Goal: Task Accomplishment & Management: Manage account settings

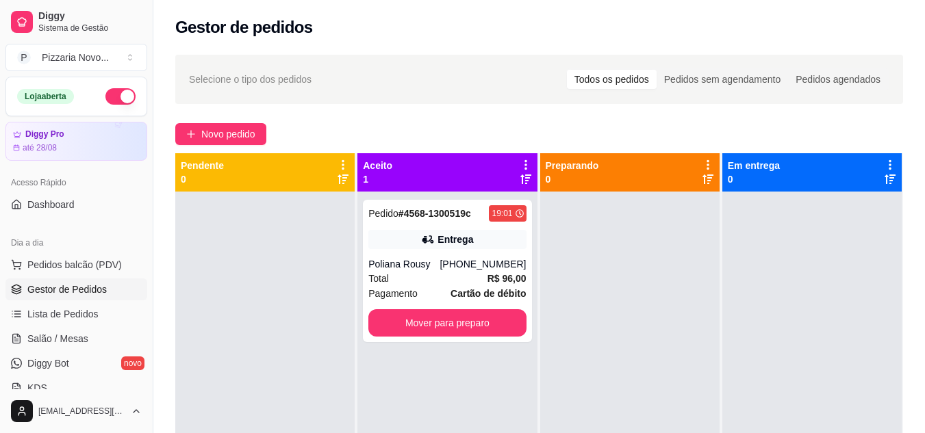
scroll to position [138, 0]
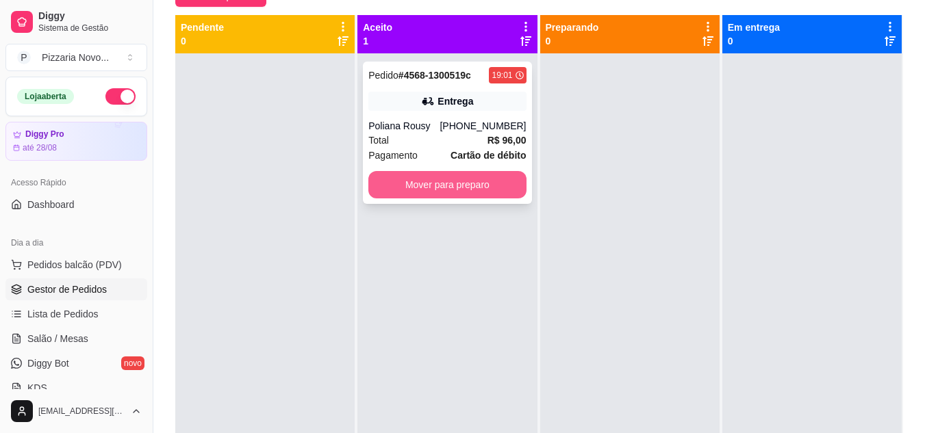
click at [442, 178] on button "Mover para preparo" at bounding box center [446, 184] width 157 height 27
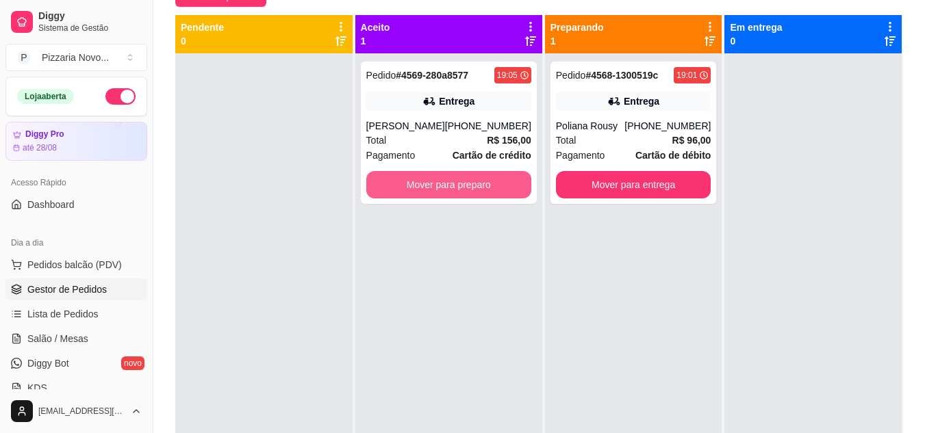
click at [442, 178] on button "Mover para preparo" at bounding box center [448, 184] width 165 height 27
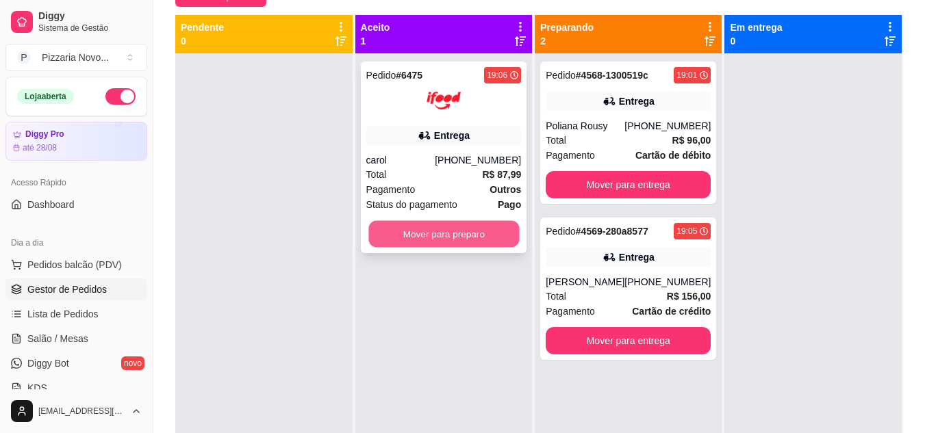
click at [439, 227] on button "Mover para preparo" at bounding box center [443, 234] width 151 height 27
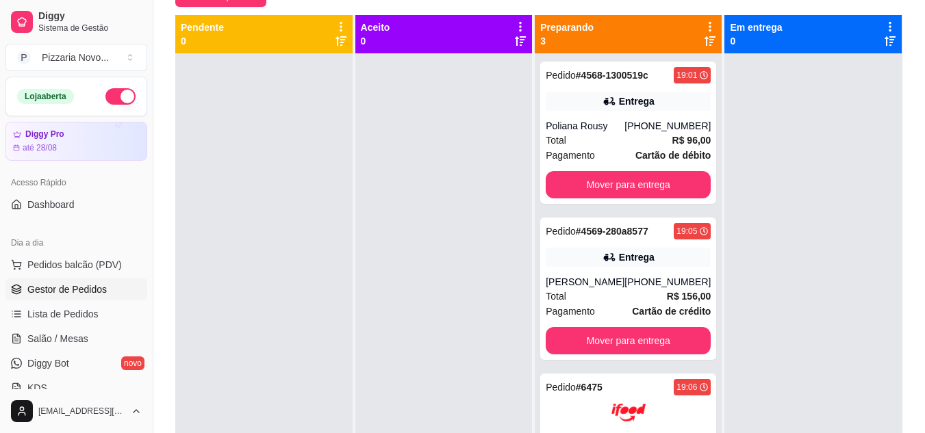
click at [439, 248] on div at bounding box center [443, 269] width 177 height 433
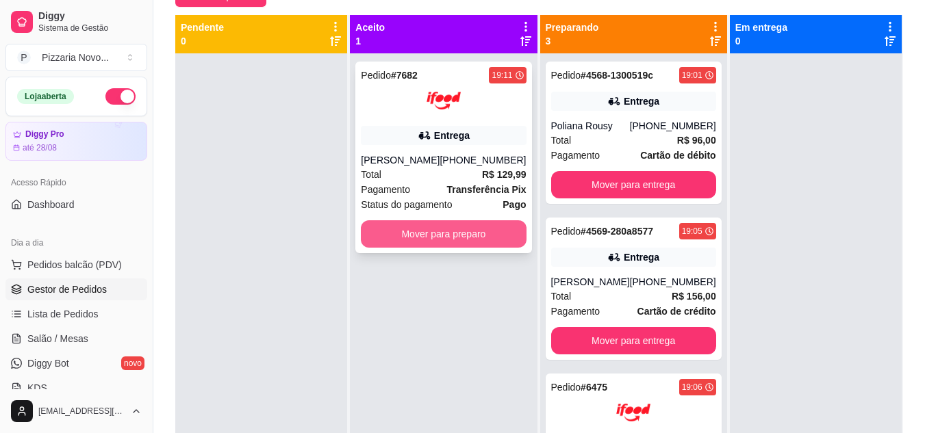
click at [444, 233] on button "Mover para preparo" at bounding box center [443, 233] width 165 height 27
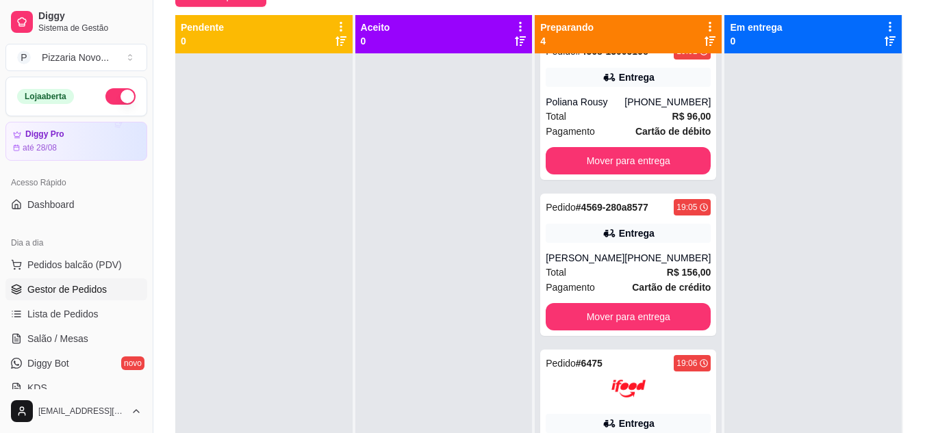
scroll to position [0, 0]
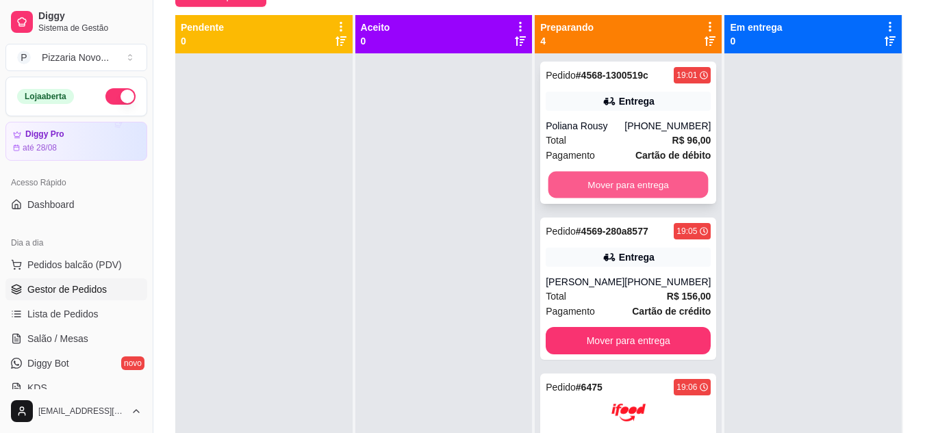
click at [626, 183] on button "Mover para entrega" at bounding box center [628, 185] width 160 height 27
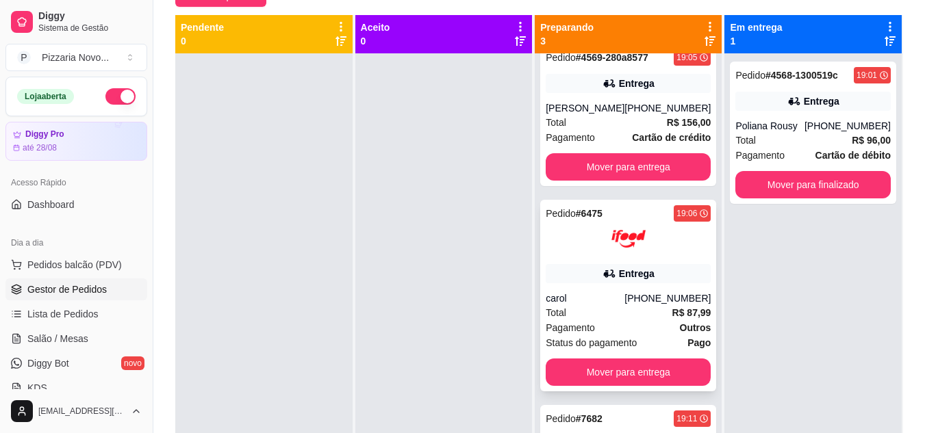
scroll to position [68, 0]
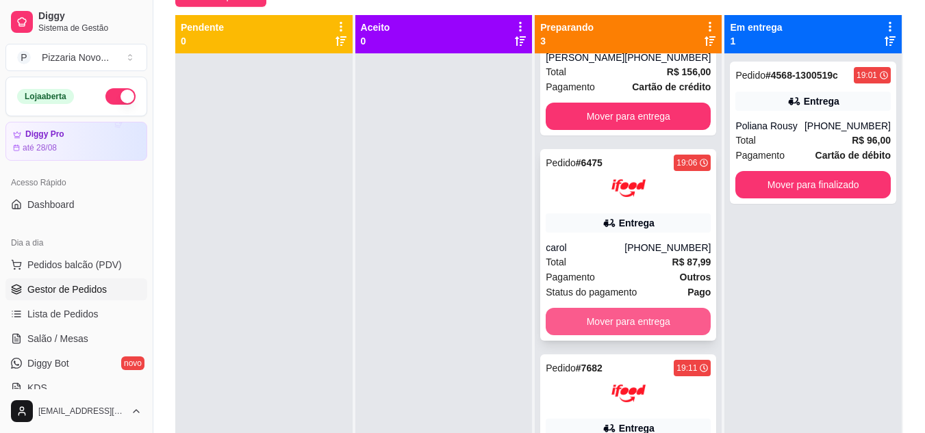
click at [637, 318] on button "Mover para entrega" at bounding box center [627, 321] width 165 height 27
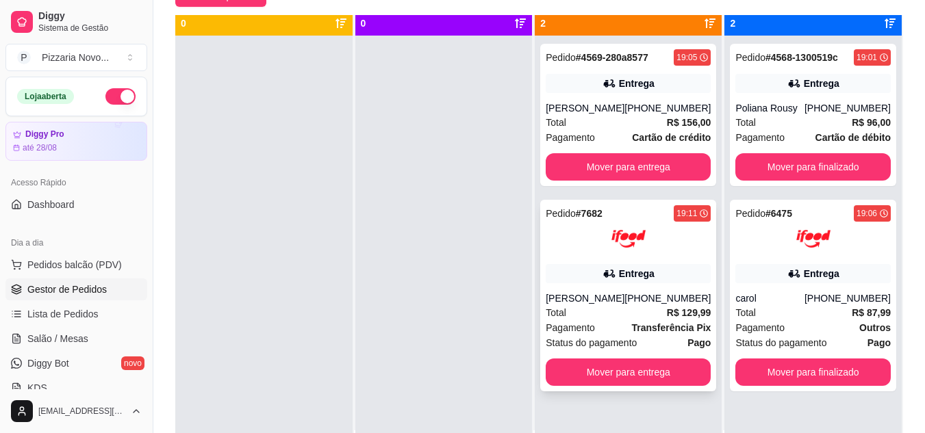
scroll to position [0, 0]
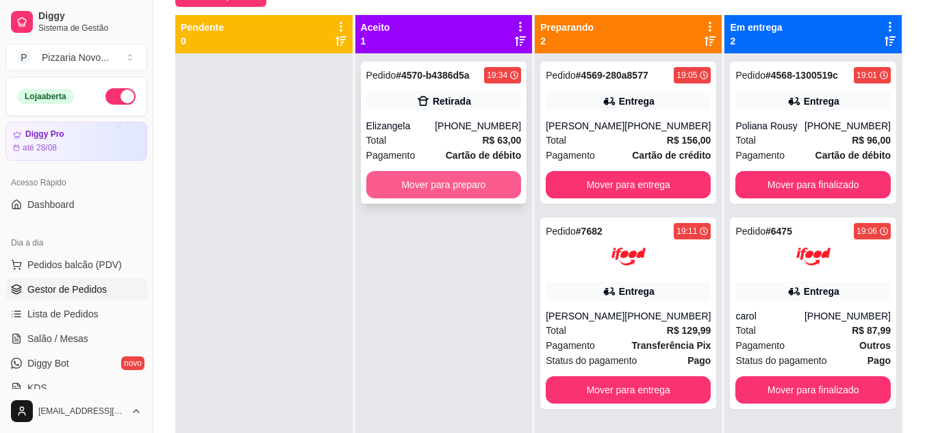
click at [467, 194] on button "Mover para preparo" at bounding box center [443, 184] width 155 height 27
click at [467, 194] on button "Mover para preparo" at bounding box center [443, 185] width 151 height 27
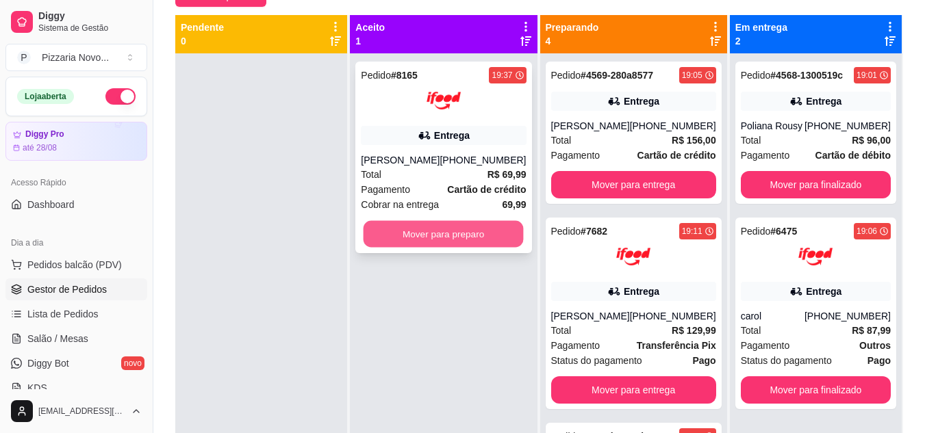
click at [494, 235] on button "Mover para preparo" at bounding box center [443, 234] width 160 height 27
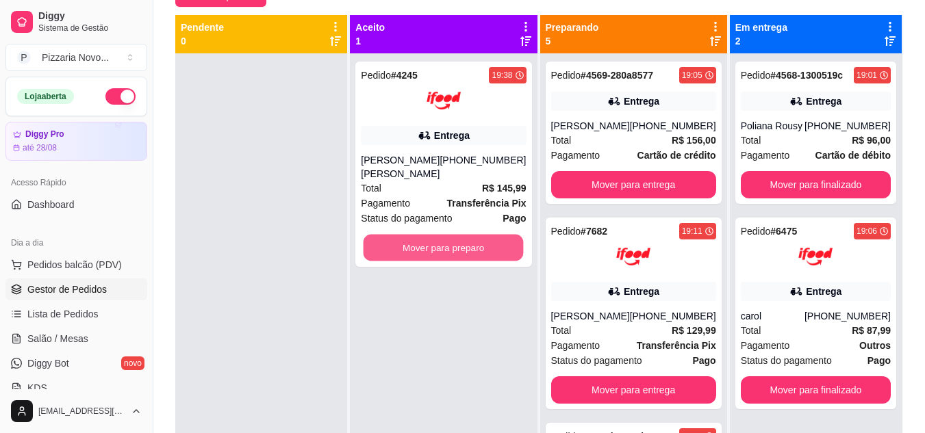
click at [494, 236] on button "Mover para preparo" at bounding box center [443, 248] width 160 height 27
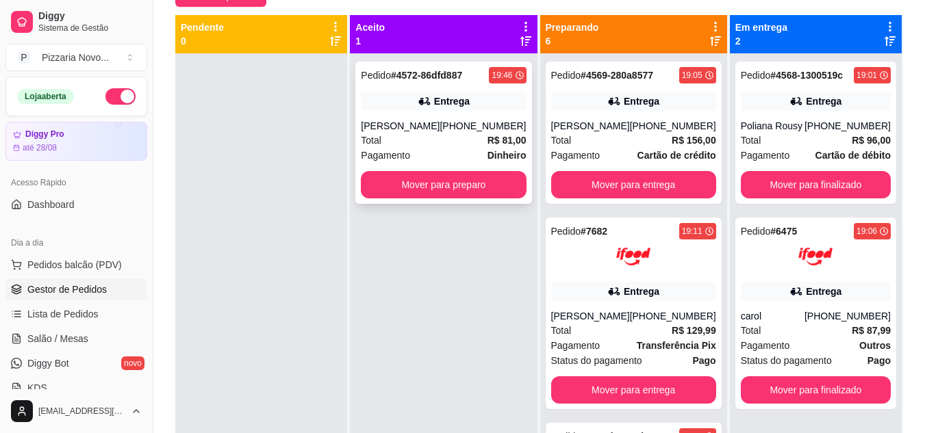
click at [448, 138] on div "Total R$ 81,00" at bounding box center [443, 140] width 165 height 15
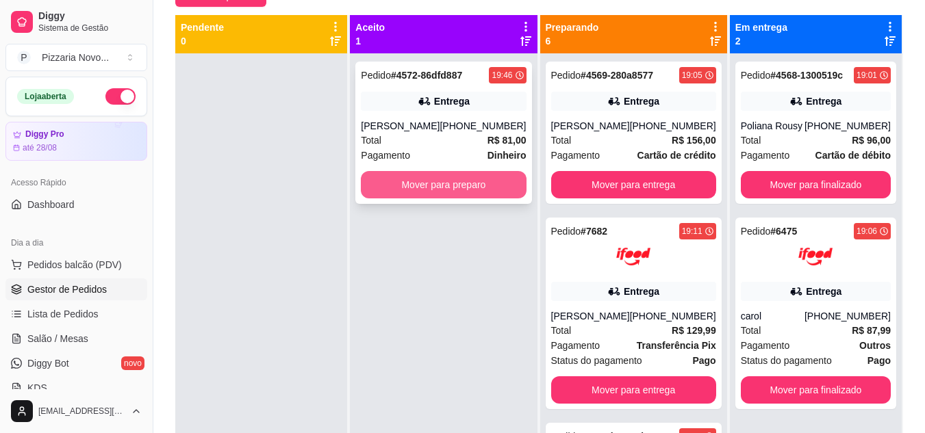
click at [476, 189] on button "Mover para preparo" at bounding box center [443, 184] width 165 height 27
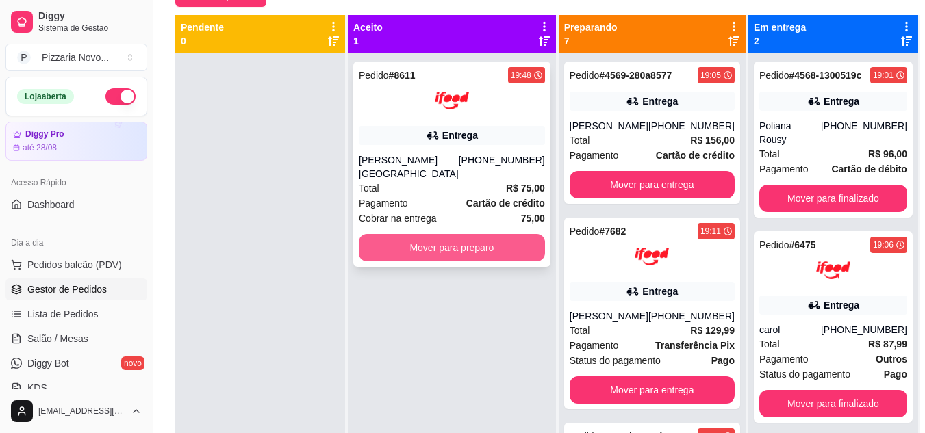
click at [453, 234] on button "Mover para preparo" at bounding box center [452, 247] width 186 height 27
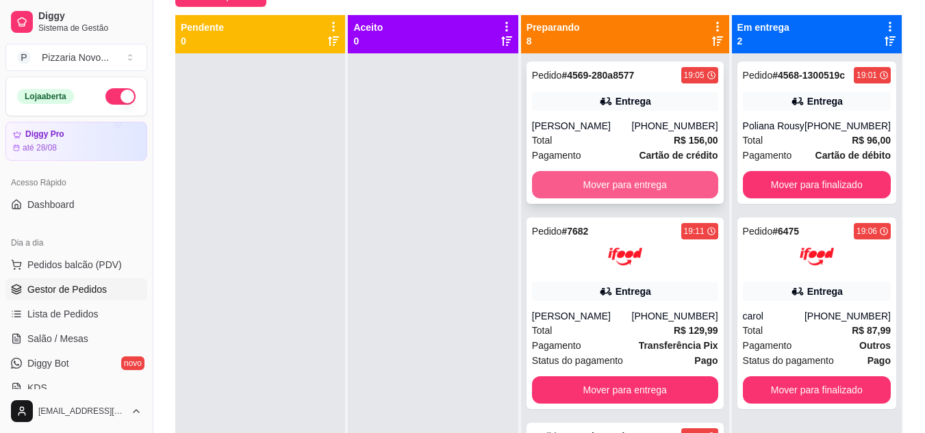
click at [604, 186] on button "Mover para entrega" at bounding box center [625, 184] width 186 height 27
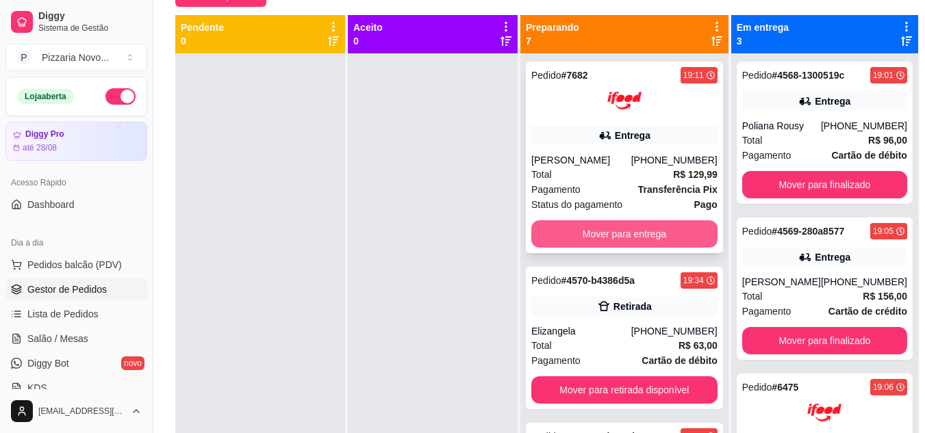
click at [598, 233] on button "Mover para entrega" at bounding box center [624, 233] width 186 height 27
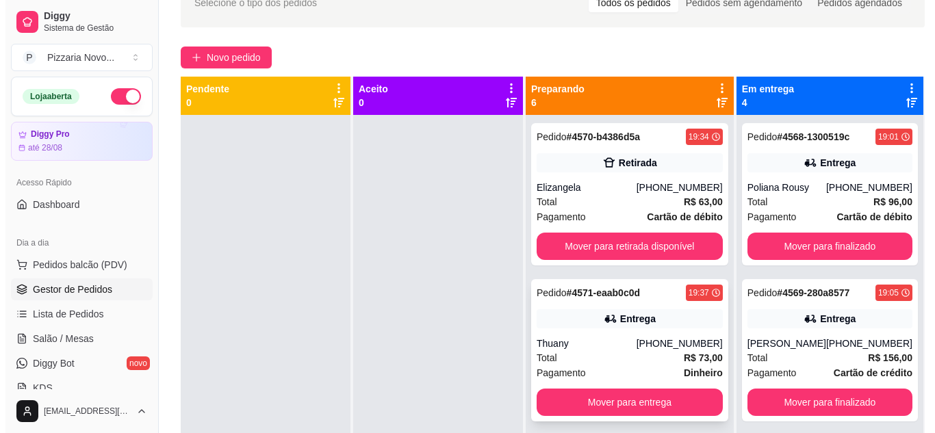
scroll to position [70, 0]
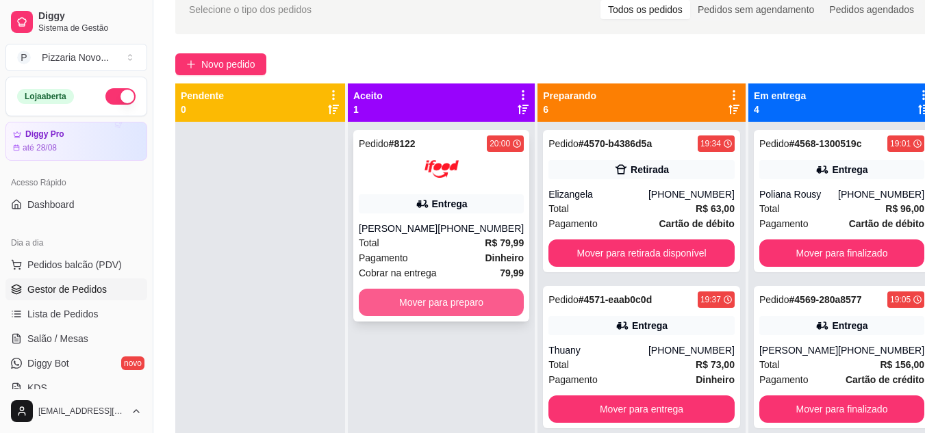
click at [488, 305] on button "Mover para preparo" at bounding box center [441, 302] width 165 height 27
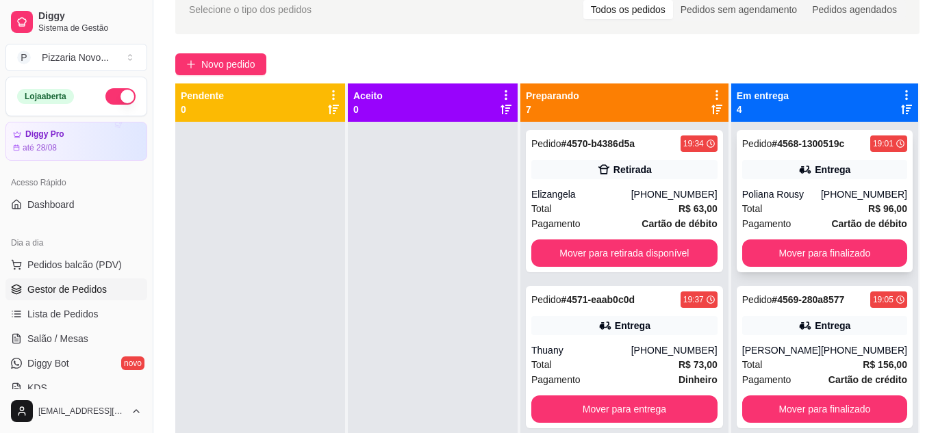
click at [795, 205] on div "Total R$ 96,00" at bounding box center [824, 208] width 165 height 15
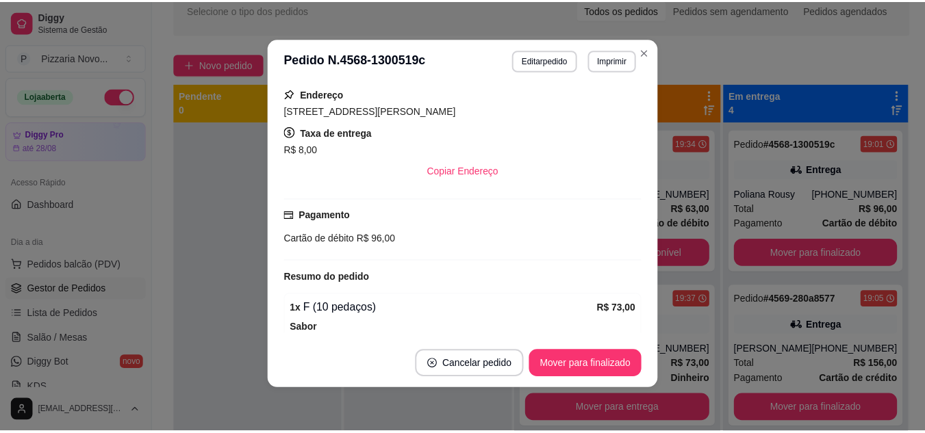
scroll to position [242, 0]
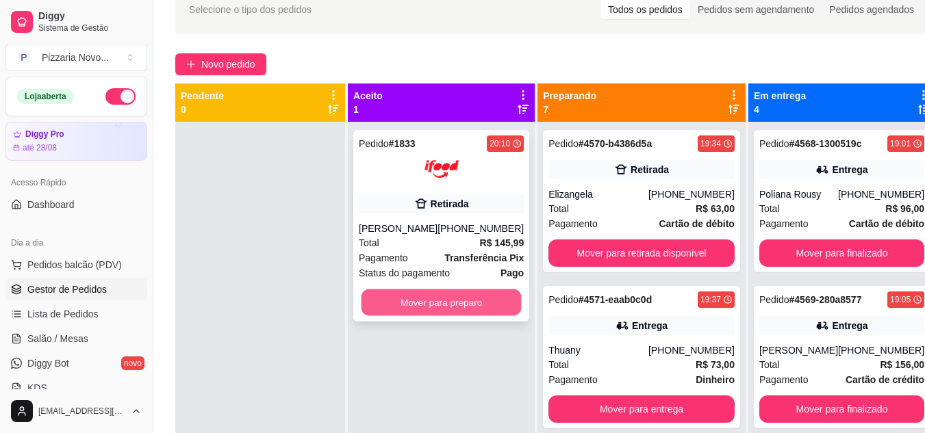
click at [484, 304] on button "Mover para preparo" at bounding box center [441, 303] width 160 height 27
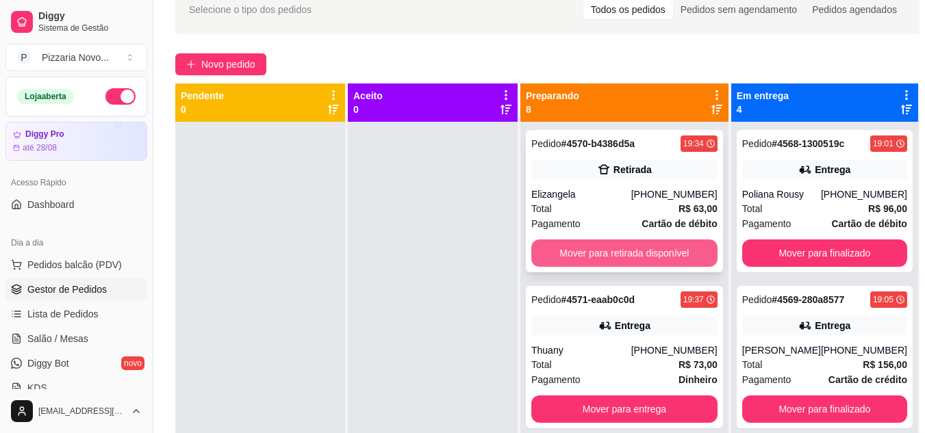
click at [585, 254] on button "Mover para retirada disponível" at bounding box center [624, 253] width 186 height 27
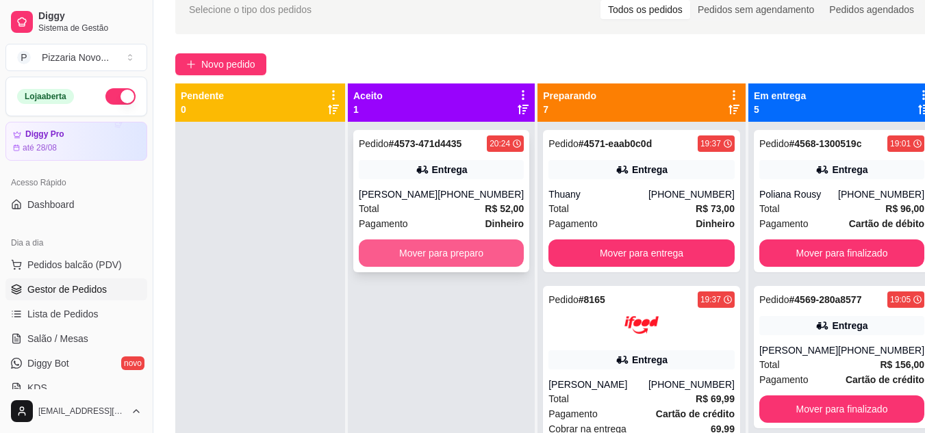
click at [489, 252] on button "Mover para preparo" at bounding box center [441, 253] width 165 height 27
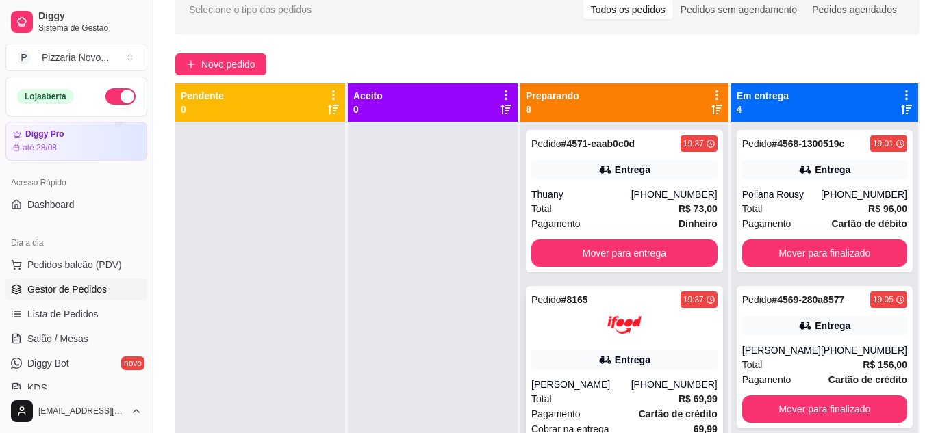
scroll to position [1, 0]
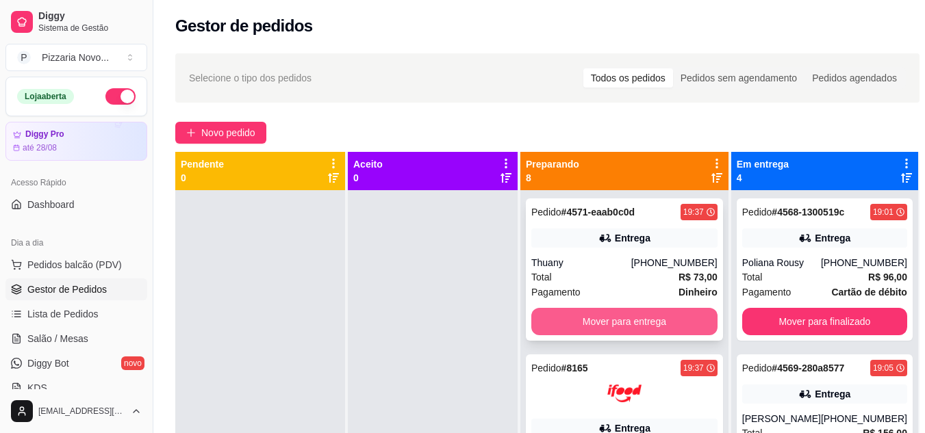
click at [606, 316] on button "Mover para entrega" at bounding box center [624, 321] width 186 height 27
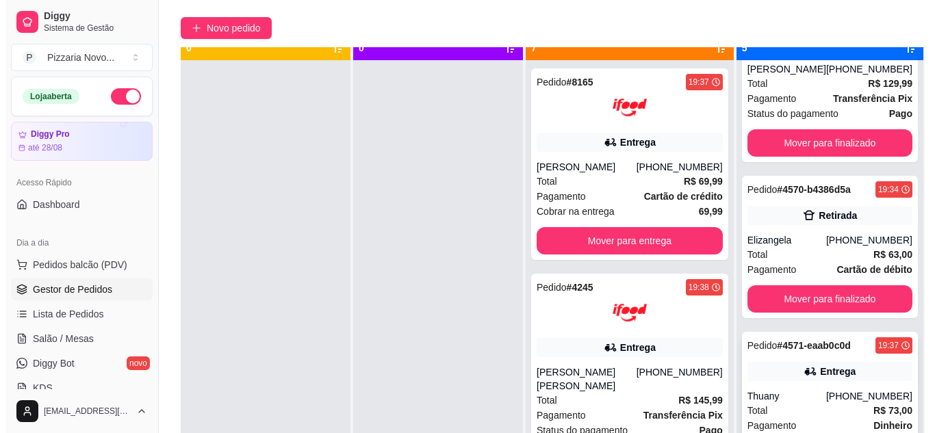
scroll to position [38, 0]
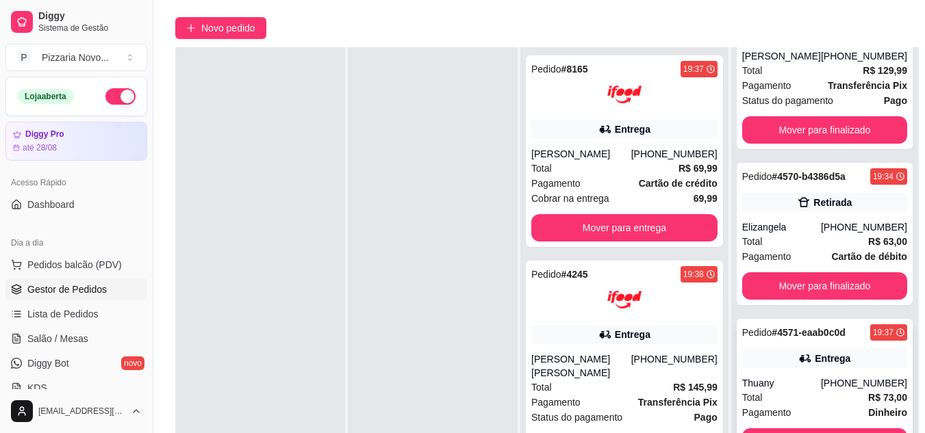
click at [786, 398] on div "Total R$ 73,00" at bounding box center [824, 397] width 165 height 15
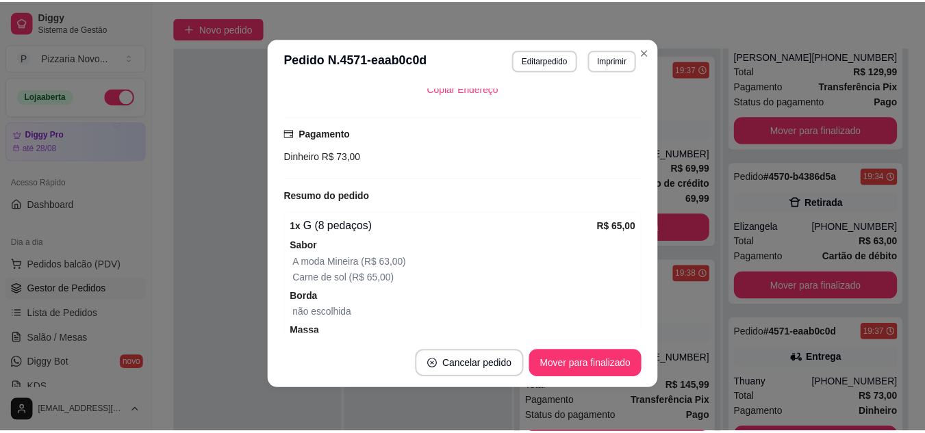
scroll to position [441, 0]
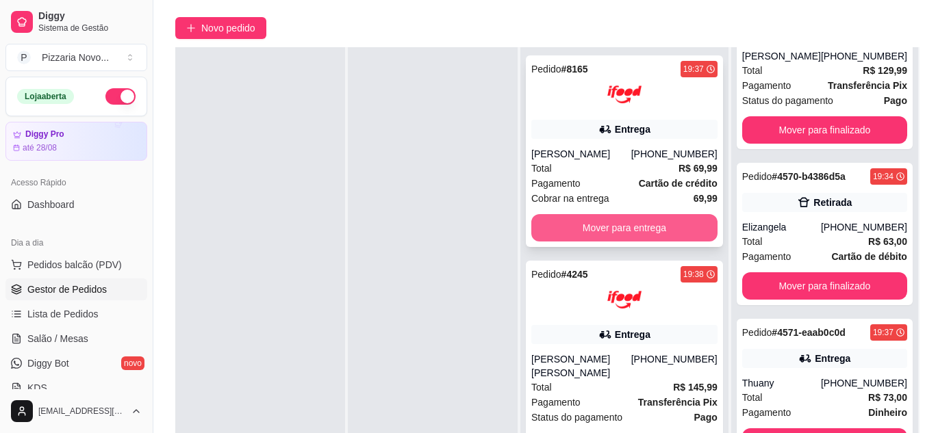
click at [610, 236] on button "Mover para entrega" at bounding box center [624, 227] width 186 height 27
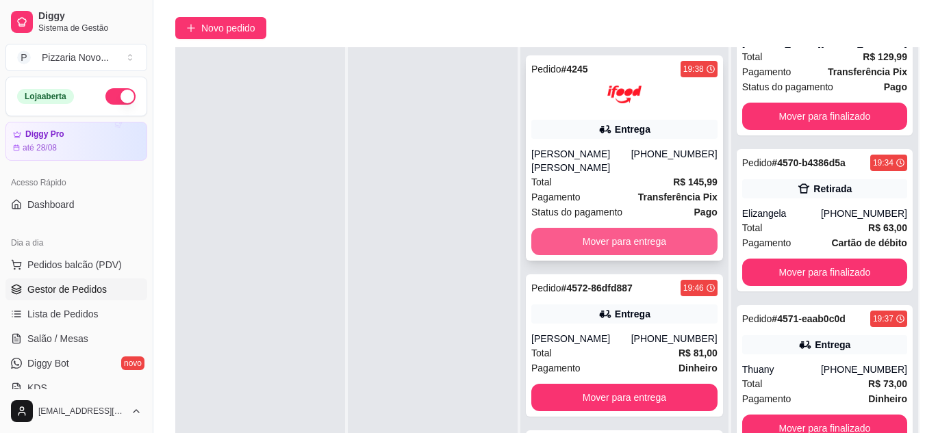
click at [613, 242] on button "Mover para entrega" at bounding box center [624, 241] width 186 height 27
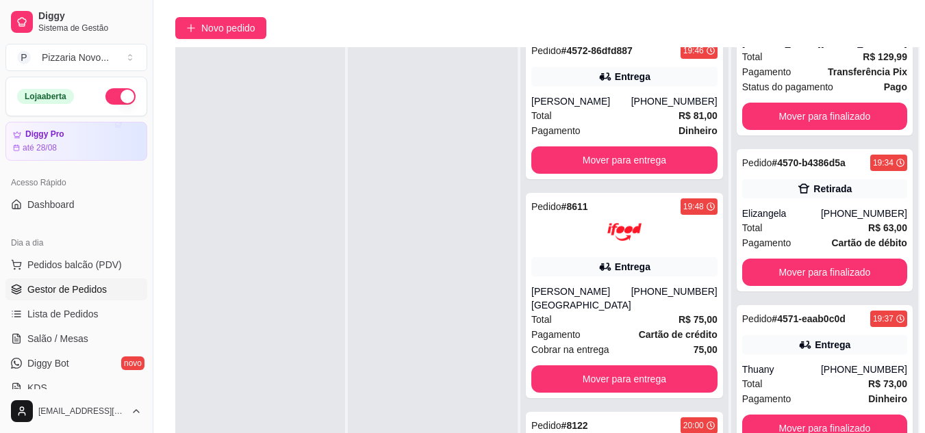
click at [612, 243] on div "Pedido # 8611 19:48 Entrega [PERSON_NAME] [PHONE_NUMBER] Total R$ 75,00 Pagamen…" at bounding box center [624, 295] width 197 height 205
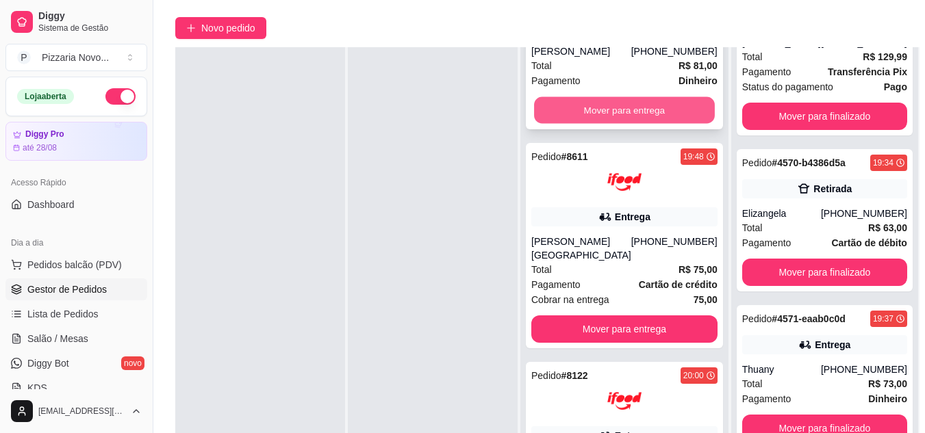
click at [620, 107] on button "Mover para entrega" at bounding box center [624, 110] width 181 height 27
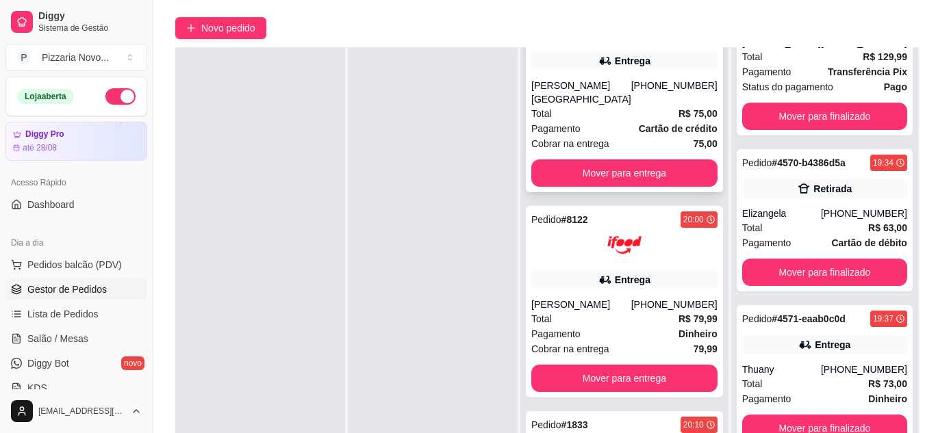
scroll to position [0, 0]
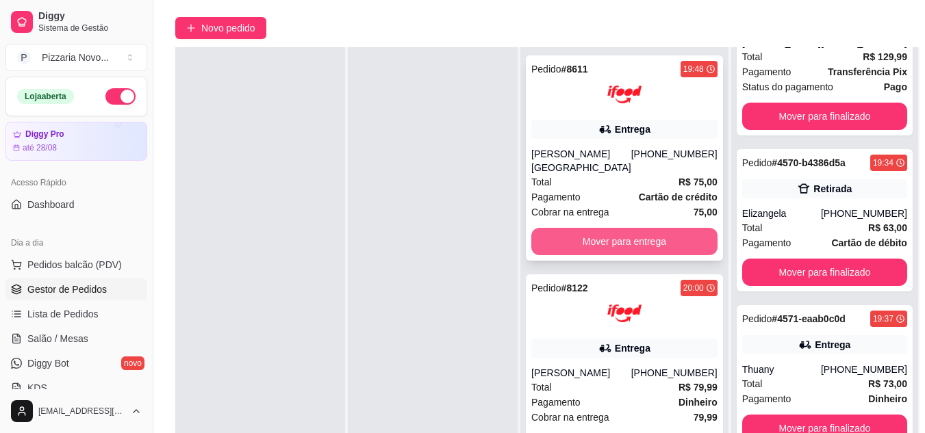
click at [613, 228] on button "Mover para entrega" at bounding box center [624, 241] width 186 height 27
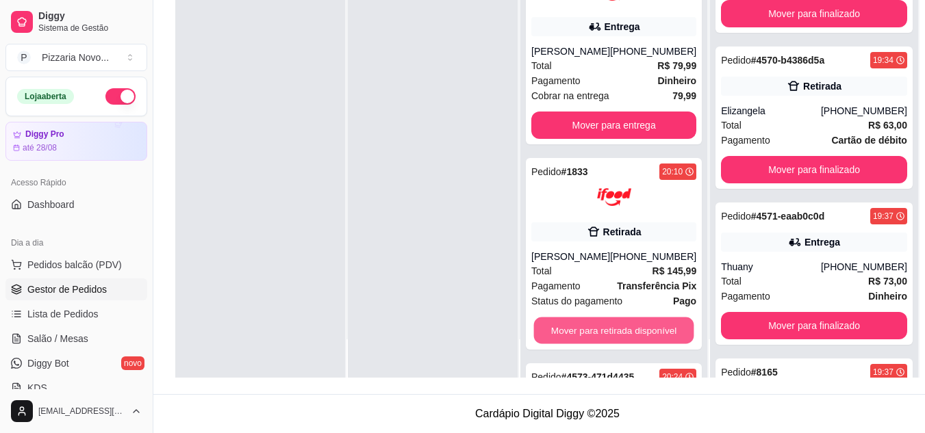
click at [574, 326] on button "Mover para retirada disponível" at bounding box center [614, 331] width 160 height 27
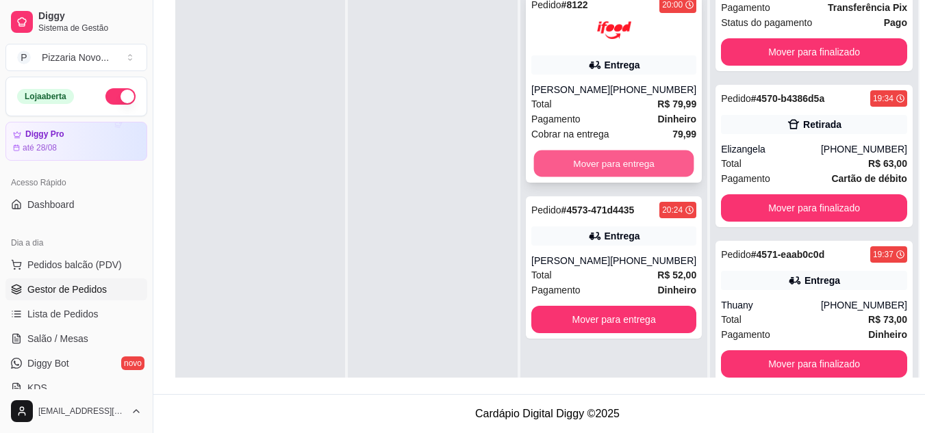
click at [635, 156] on button "Mover para entrega" at bounding box center [614, 164] width 160 height 27
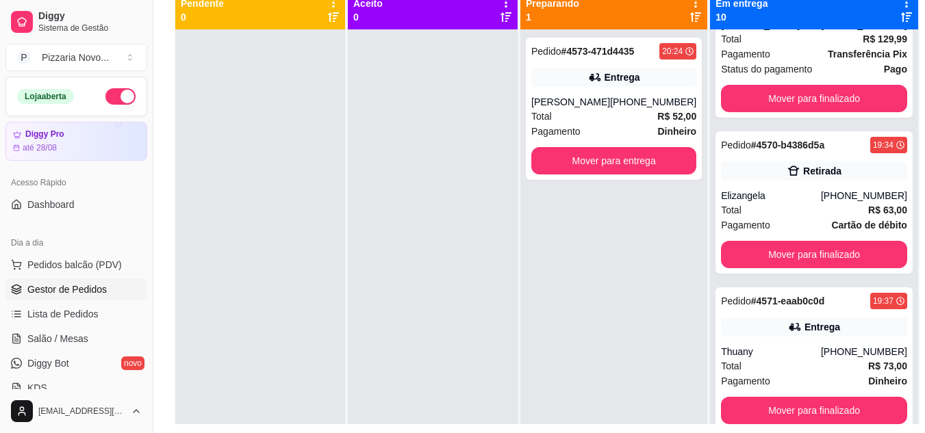
scroll to position [140, 0]
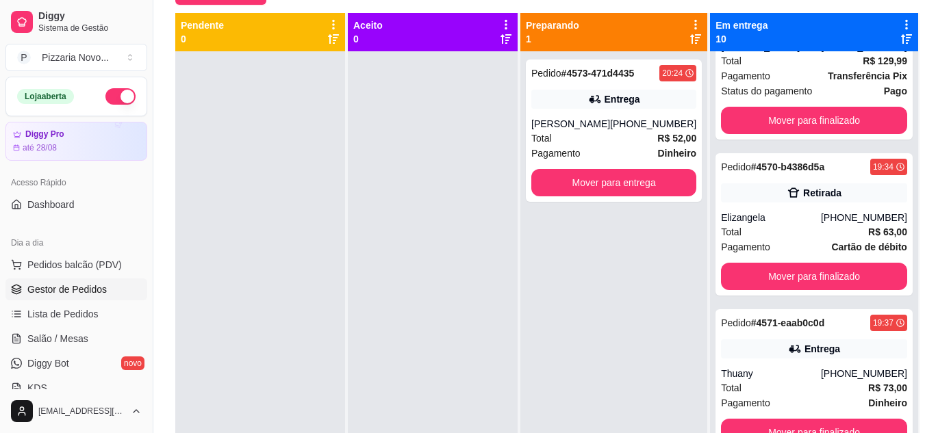
click at [607, 255] on div "Pedido # 4573-471d4435 20:24 Entrega [PERSON_NAME] [PHONE_NUMBER] Total R$ 52,0…" at bounding box center [613, 267] width 187 height 433
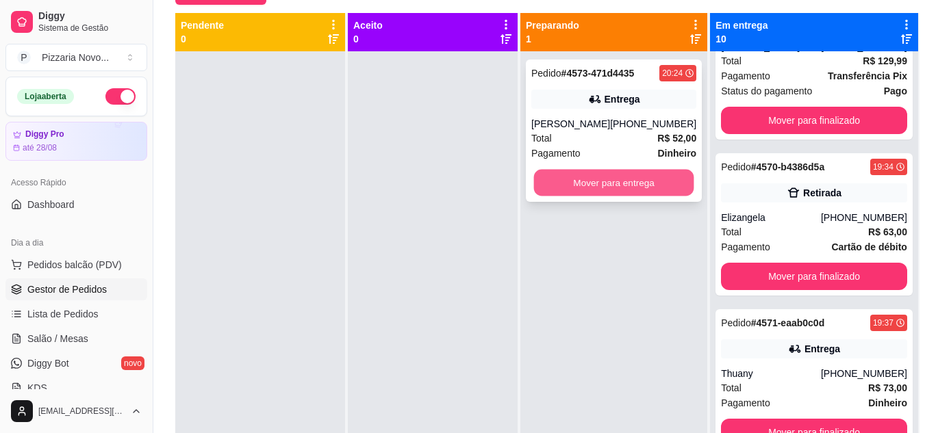
click at [654, 183] on button "Mover para entrega" at bounding box center [614, 183] width 160 height 27
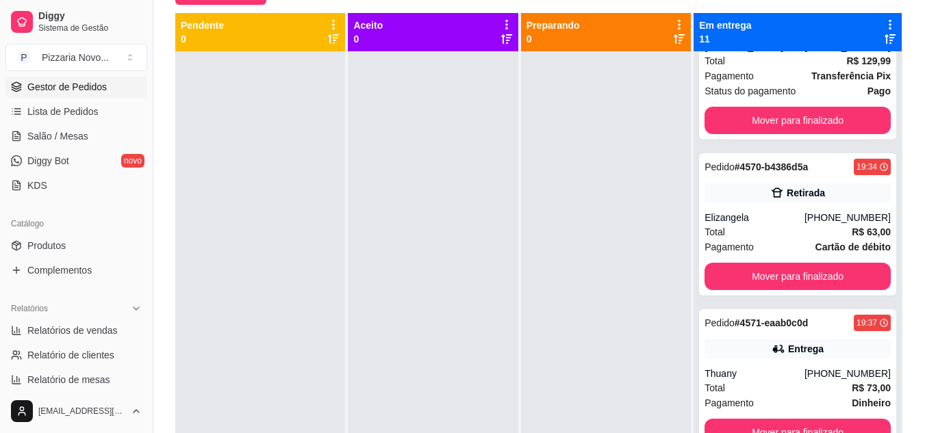
scroll to position [205, 0]
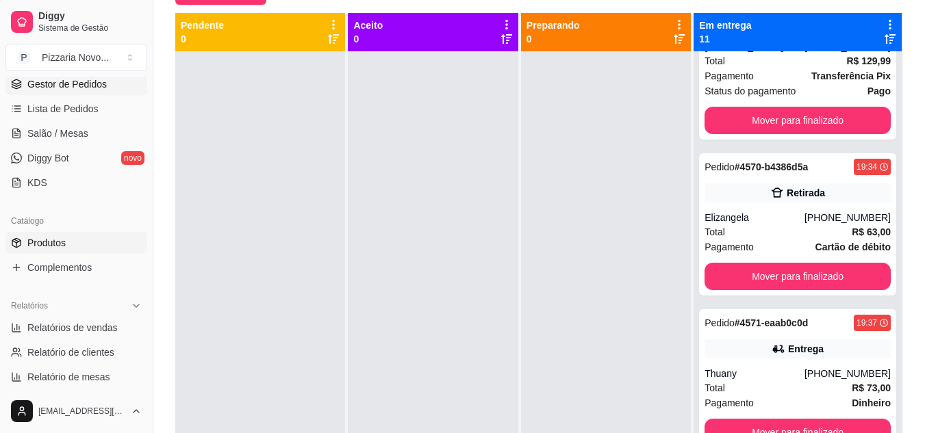
click at [76, 243] on link "Produtos" at bounding box center [76, 243] width 142 height 22
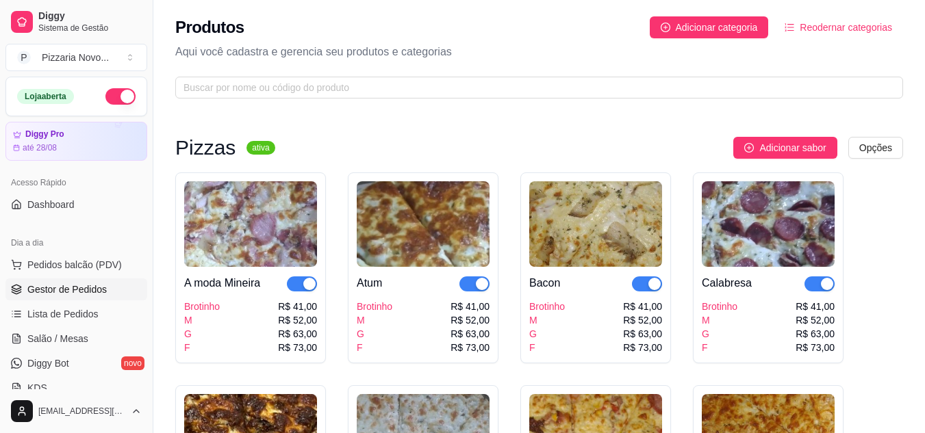
click at [73, 286] on span "Gestor de Pedidos" at bounding box center [66, 290] width 79 height 14
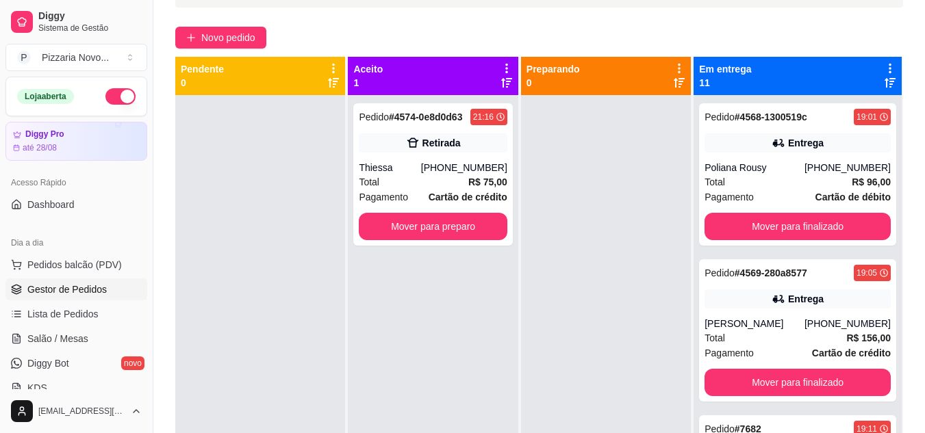
scroll to position [110, 0]
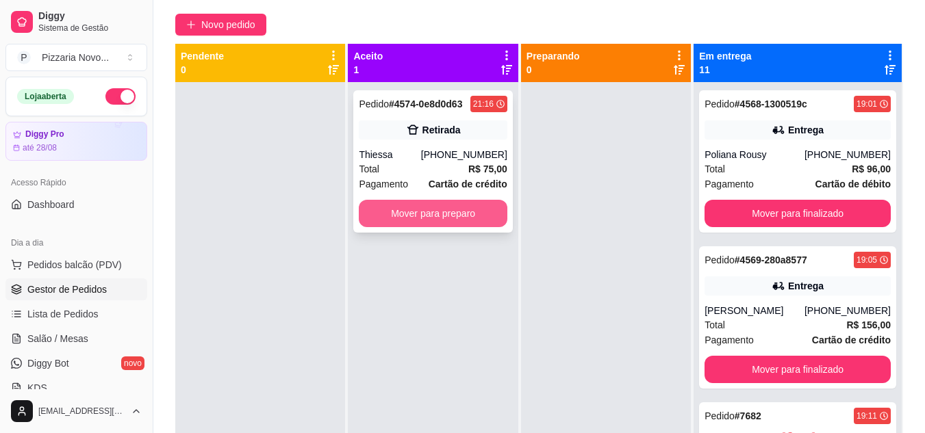
click at [502, 214] on button "Mover para preparo" at bounding box center [433, 213] width 148 height 27
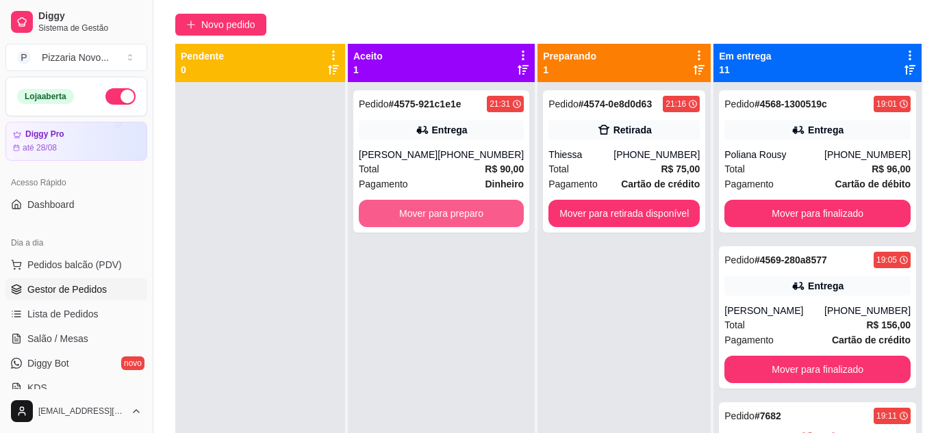
click at [502, 214] on button "Mover para preparo" at bounding box center [441, 213] width 165 height 27
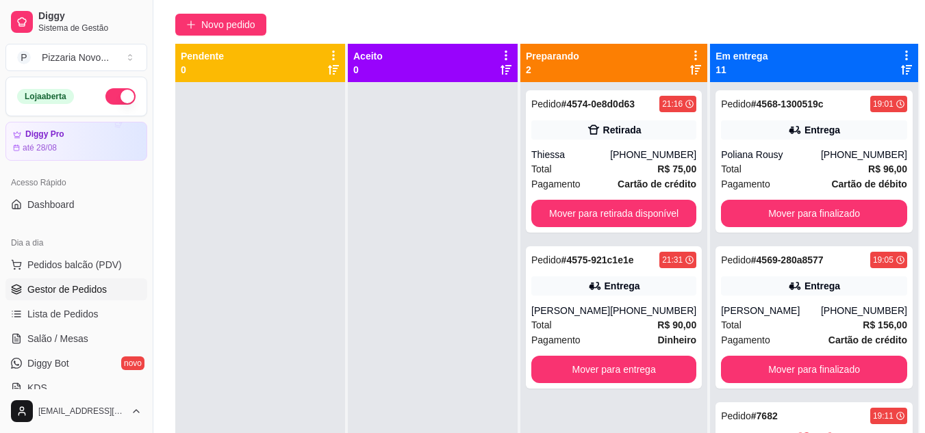
click at [502, 213] on div at bounding box center [433, 298] width 170 height 433
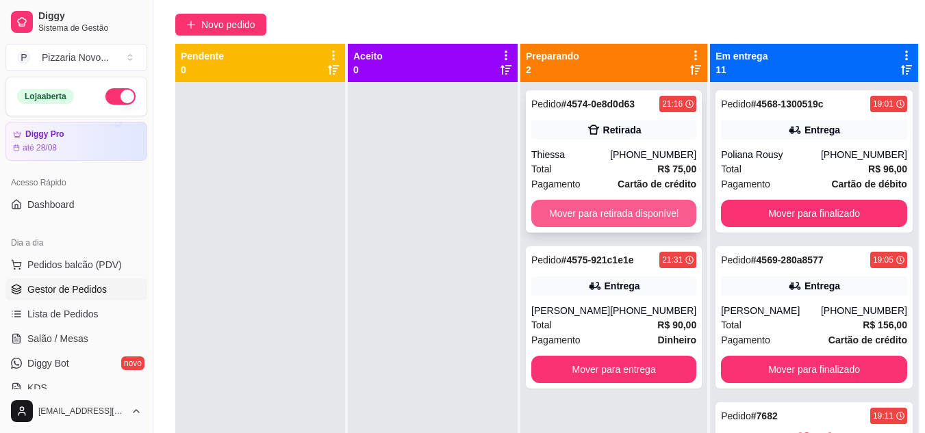
click at [578, 216] on button "Mover para retirada disponível" at bounding box center [613, 213] width 165 height 27
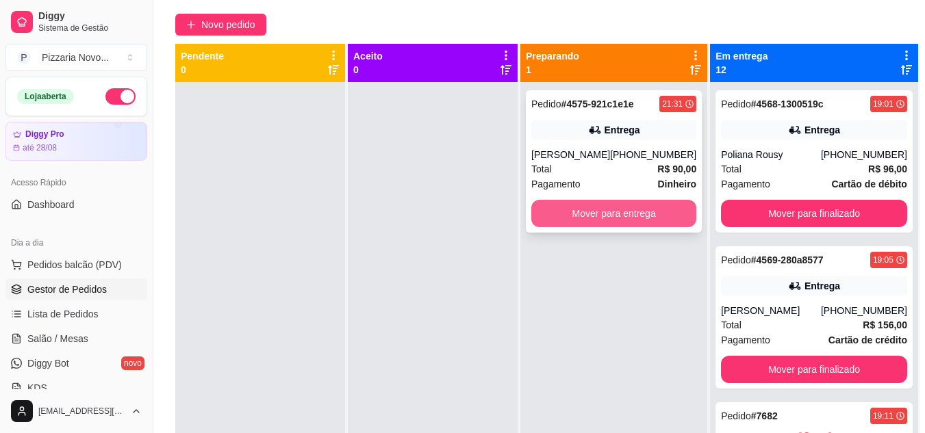
click at [656, 219] on button "Mover para entrega" at bounding box center [613, 213] width 165 height 27
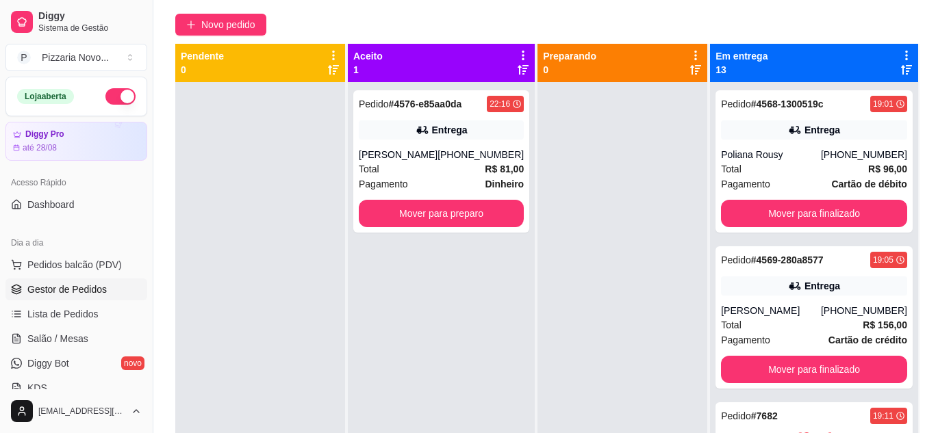
click at [655, 219] on div at bounding box center [622, 298] width 170 height 433
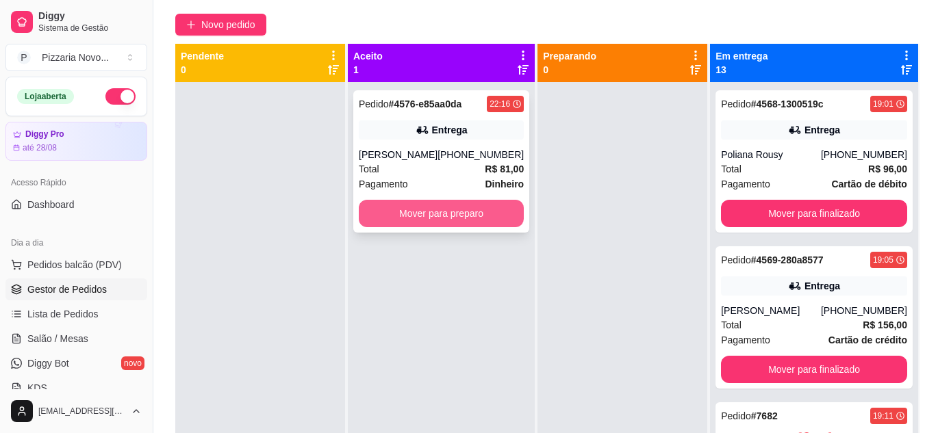
click at [474, 209] on button "Mover para preparo" at bounding box center [441, 213] width 165 height 27
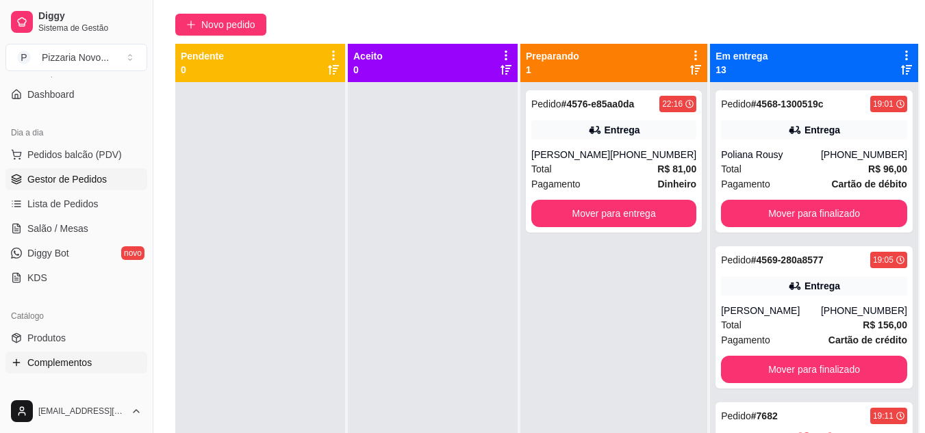
scroll to position [137, 0]
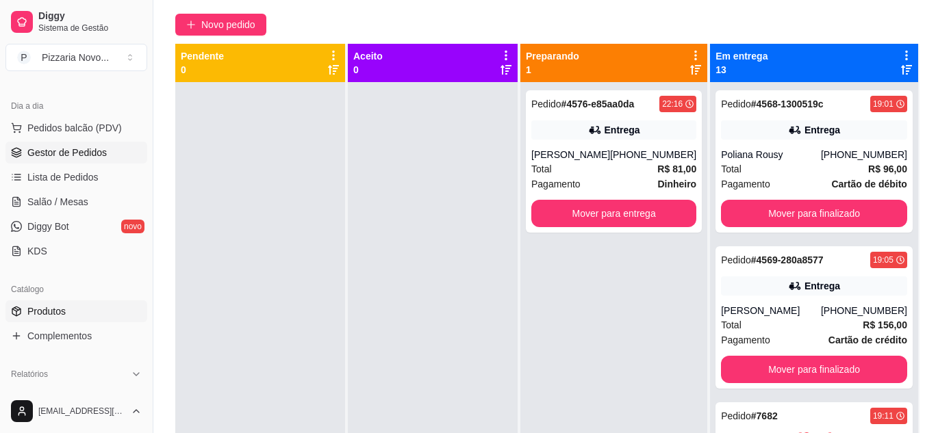
click at [76, 307] on link "Produtos" at bounding box center [76, 311] width 142 height 22
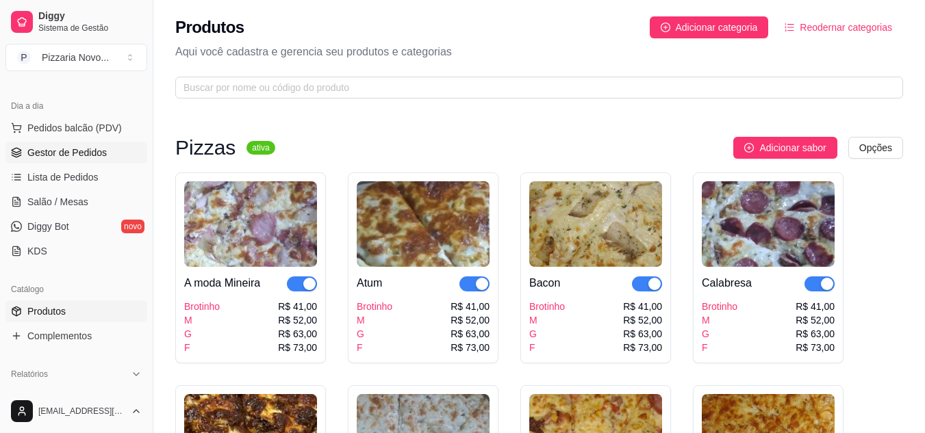
click at [66, 149] on span "Gestor de Pedidos" at bounding box center [66, 153] width 79 height 14
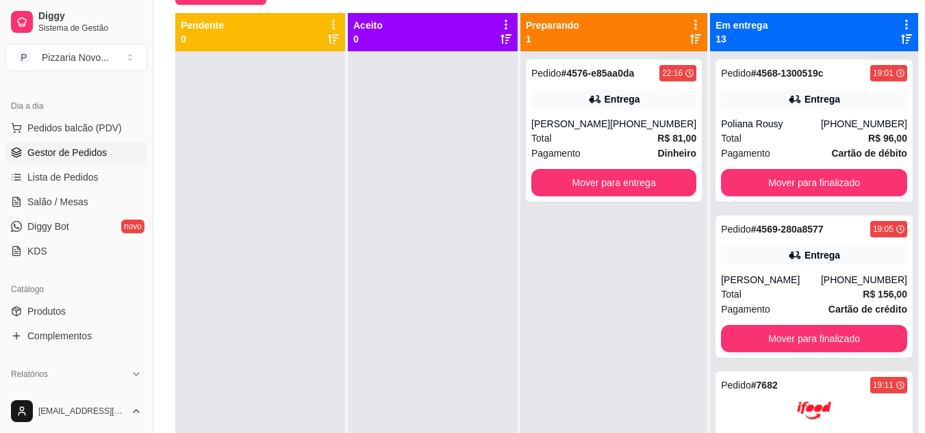
scroll to position [142, 0]
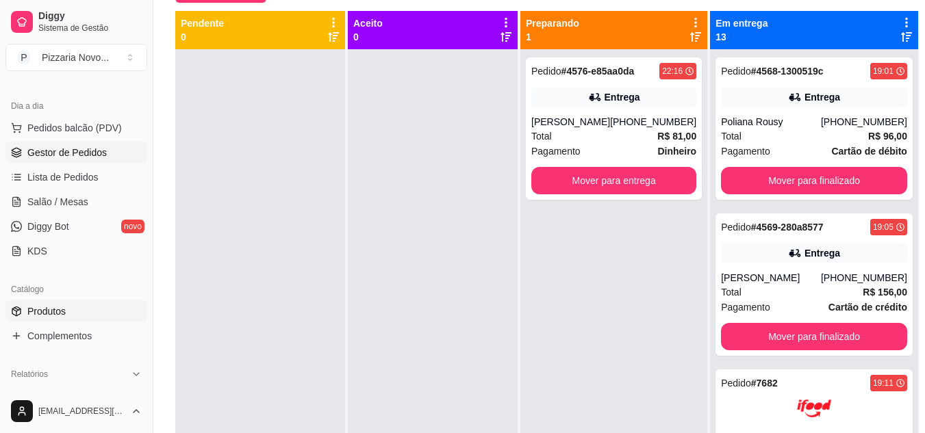
click at [57, 311] on span "Produtos" at bounding box center [46, 312] width 38 height 14
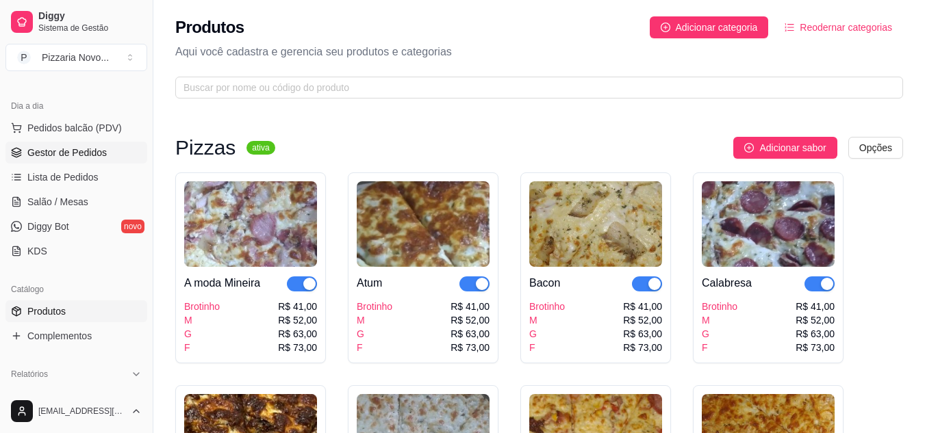
click at [78, 151] on span "Gestor de Pedidos" at bounding box center [66, 153] width 79 height 14
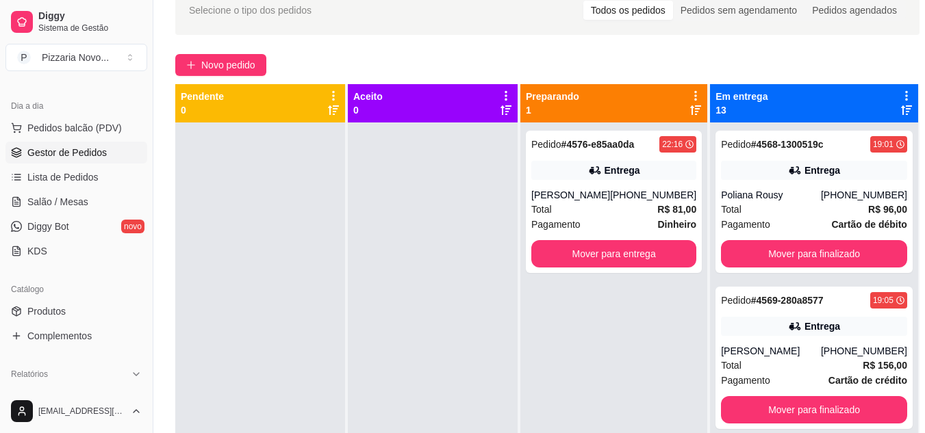
scroll to position [75, 0]
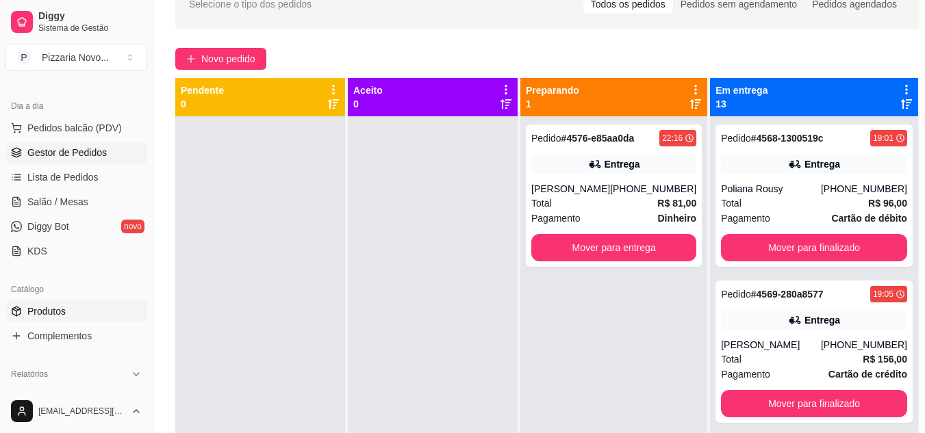
click at [63, 309] on span "Produtos" at bounding box center [46, 312] width 38 height 14
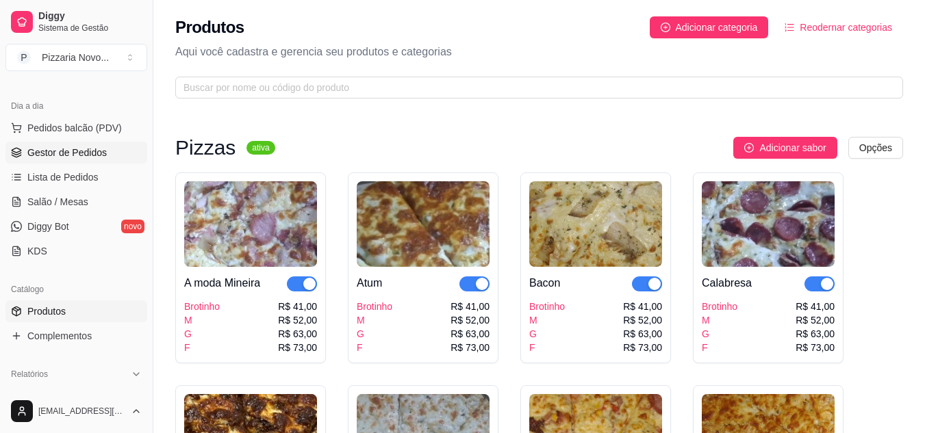
click at [71, 153] on span "Gestor de Pedidos" at bounding box center [66, 153] width 79 height 14
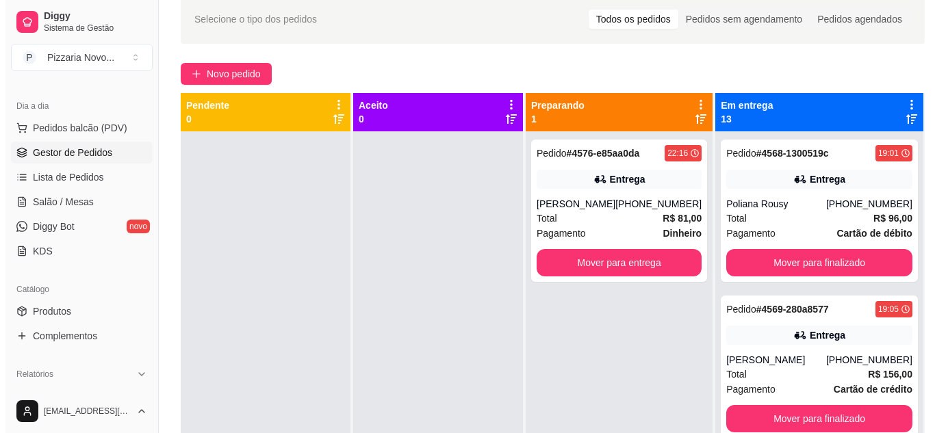
scroll to position [71, 0]
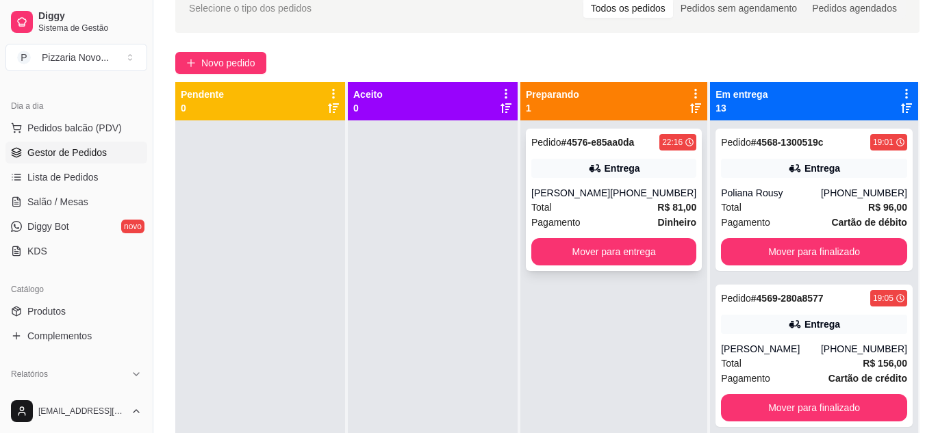
click at [616, 218] on div "Pagamento Dinheiro" at bounding box center [613, 222] width 165 height 15
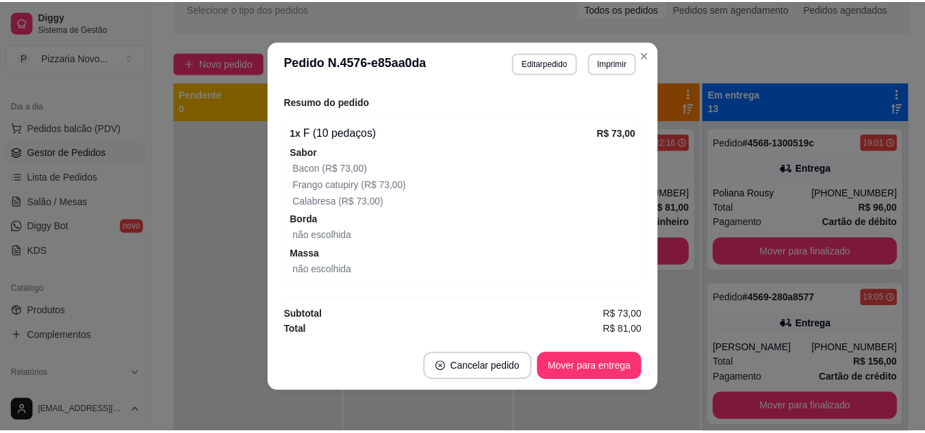
scroll to position [3, 0]
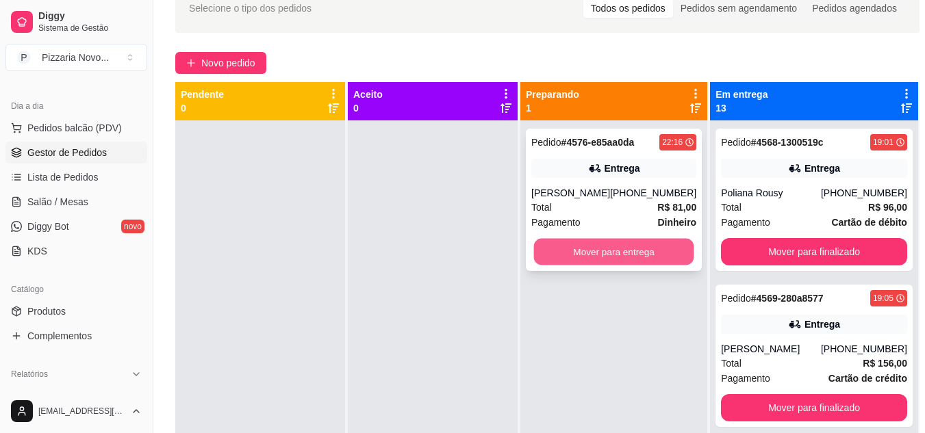
click at [608, 250] on button "Mover para entrega" at bounding box center [614, 252] width 160 height 27
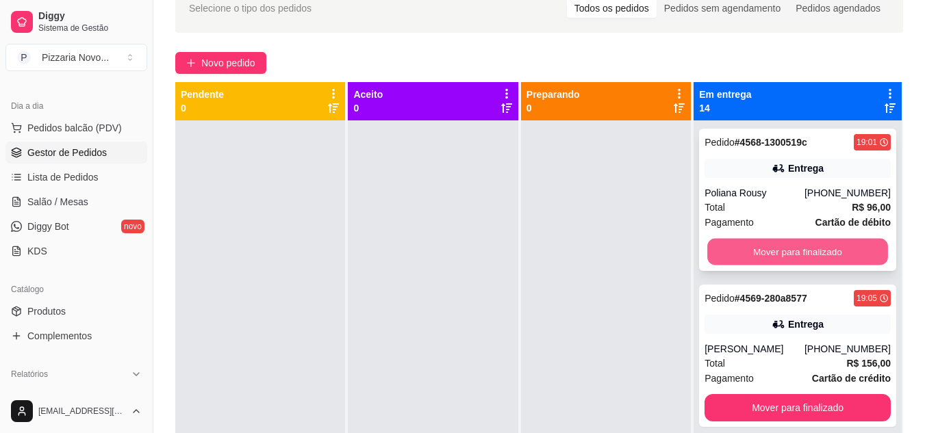
click at [750, 243] on button "Mover para finalizado" at bounding box center [797, 252] width 181 height 27
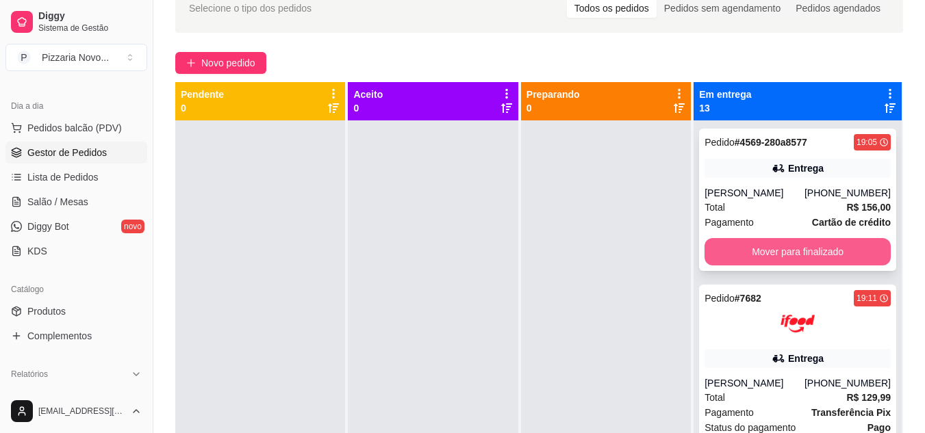
click at [759, 250] on button "Mover para finalizado" at bounding box center [797, 251] width 186 height 27
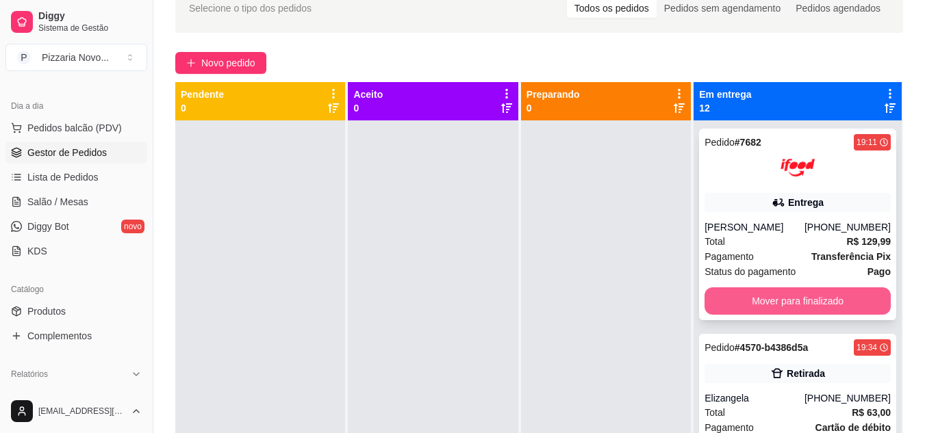
click at [767, 311] on button "Mover para finalizado" at bounding box center [797, 300] width 186 height 27
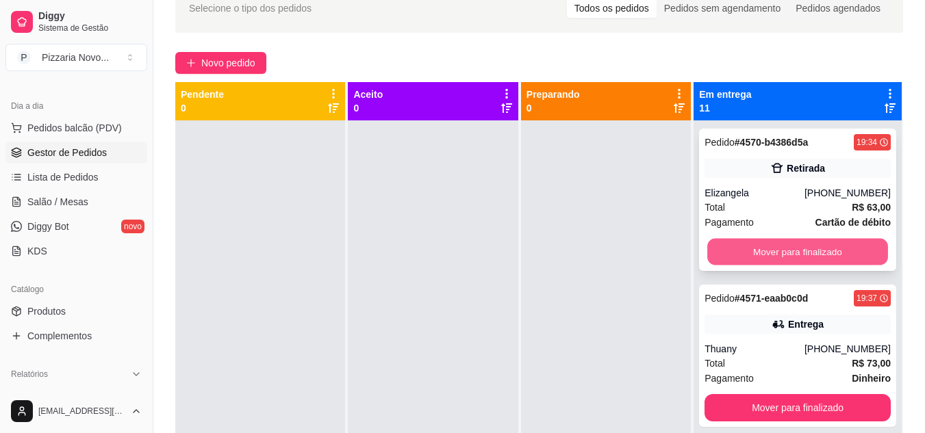
click at [776, 244] on button "Mover para finalizado" at bounding box center [797, 252] width 181 height 27
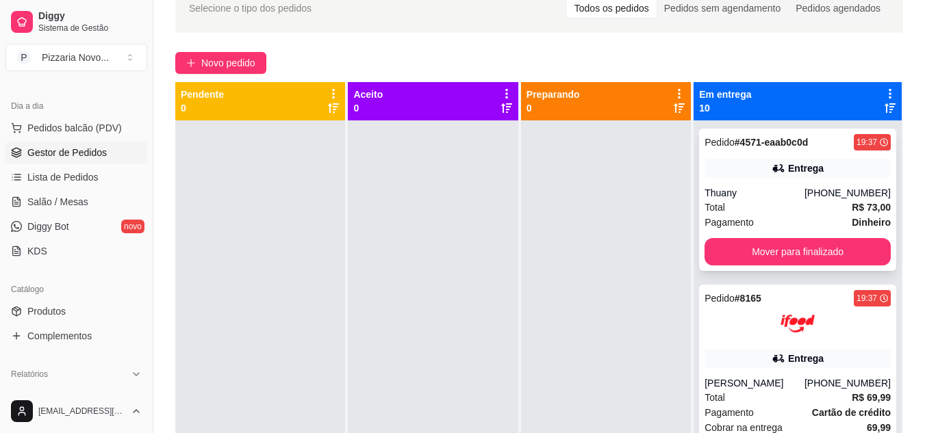
click at [824, 407] on strong "Cartão de crédito" at bounding box center [851, 412] width 79 height 11
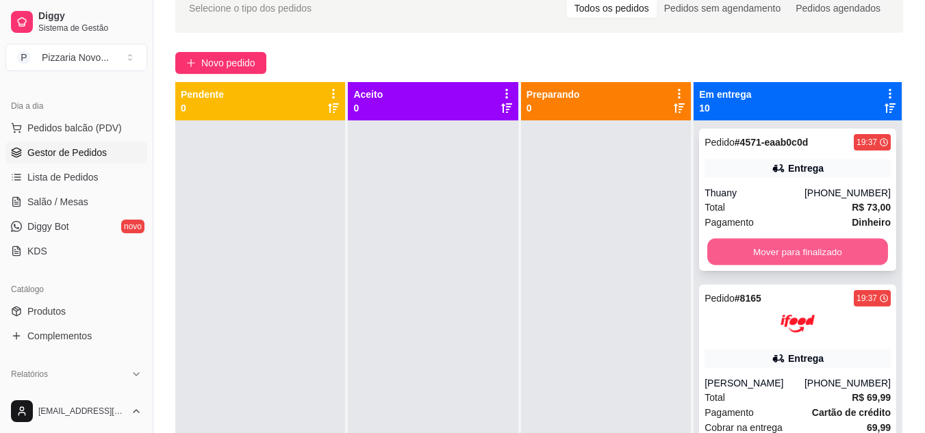
click at [809, 258] on button "Mover para finalizado" at bounding box center [797, 252] width 181 height 27
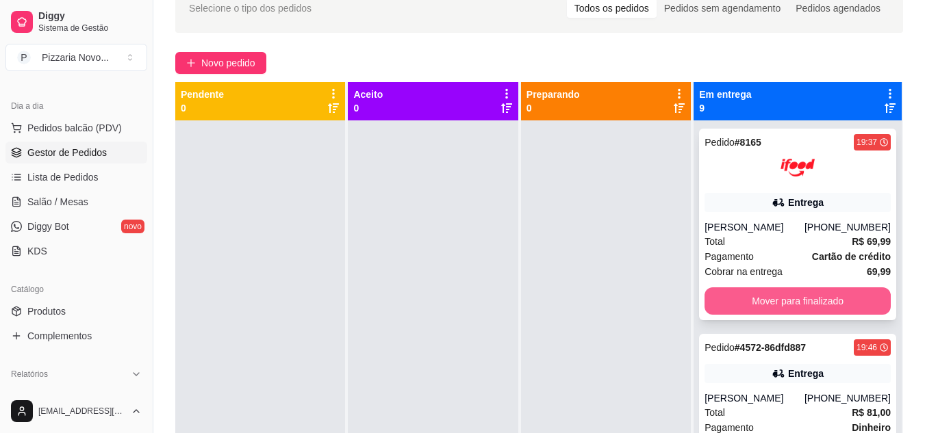
click at [799, 296] on button "Mover para finalizado" at bounding box center [797, 300] width 186 height 27
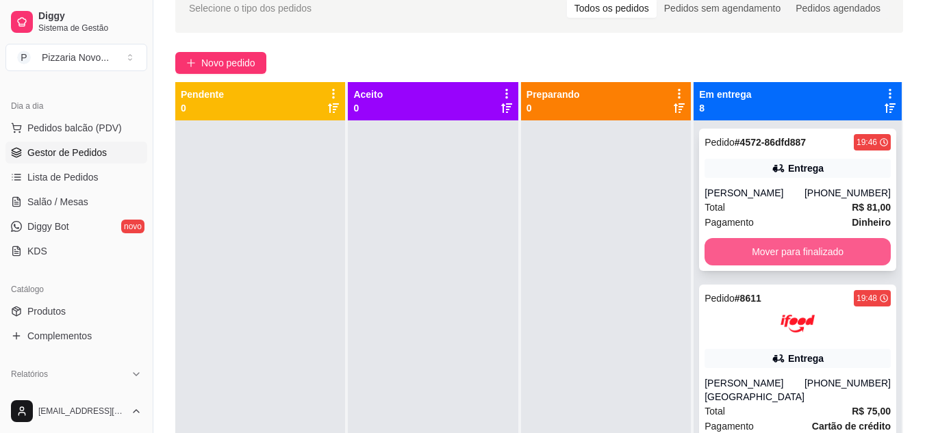
click at [801, 253] on button "Mover para finalizado" at bounding box center [797, 251] width 186 height 27
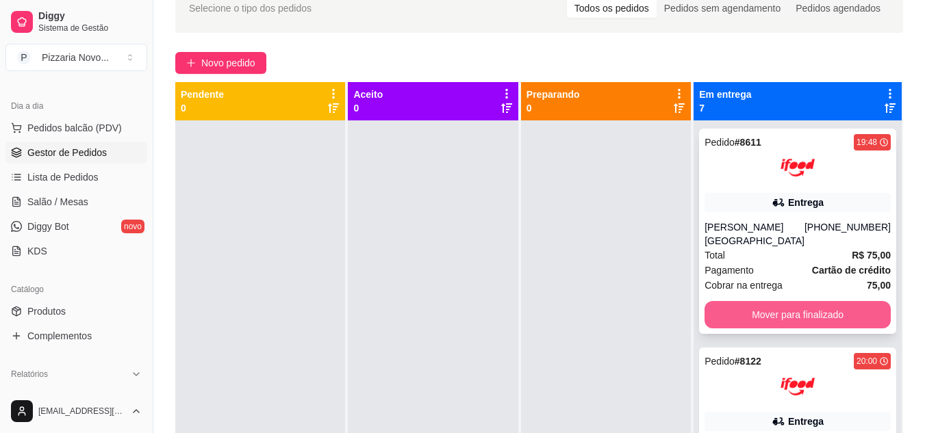
click at [804, 303] on button "Mover para finalizado" at bounding box center [797, 314] width 186 height 27
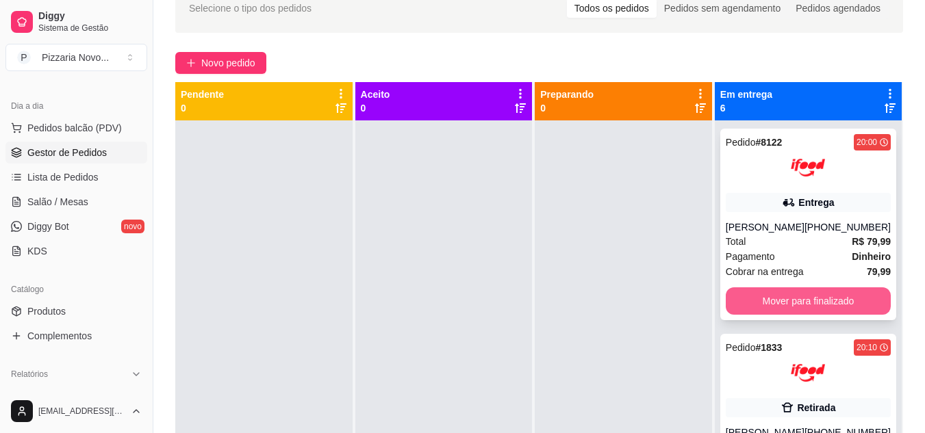
click at [804, 296] on button "Mover para finalizado" at bounding box center [807, 300] width 165 height 27
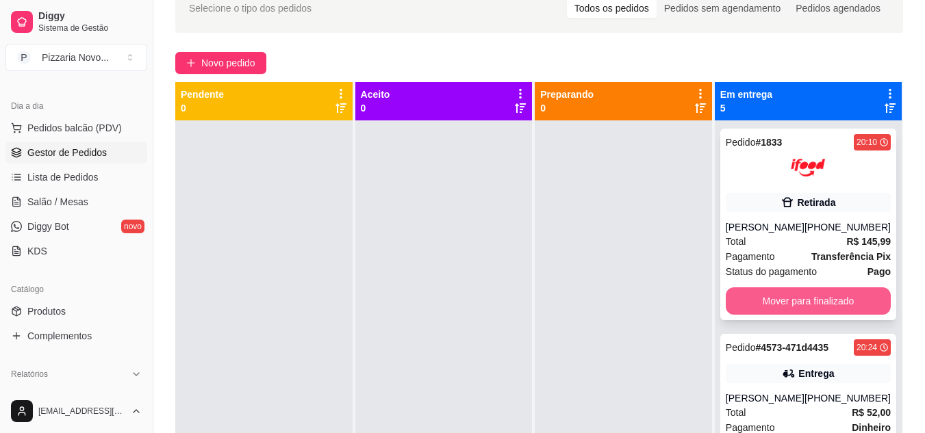
click at [802, 300] on button "Mover para finalizado" at bounding box center [807, 300] width 165 height 27
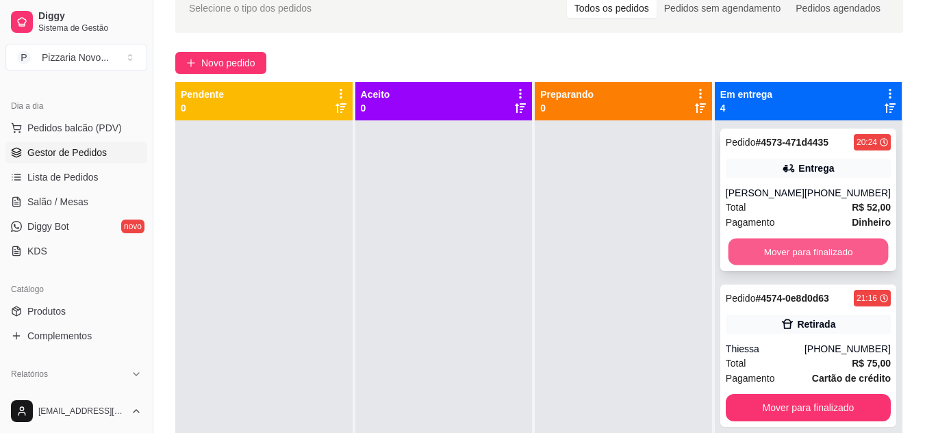
click at [803, 259] on button "Mover para finalizado" at bounding box center [808, 252] width 160 height 27
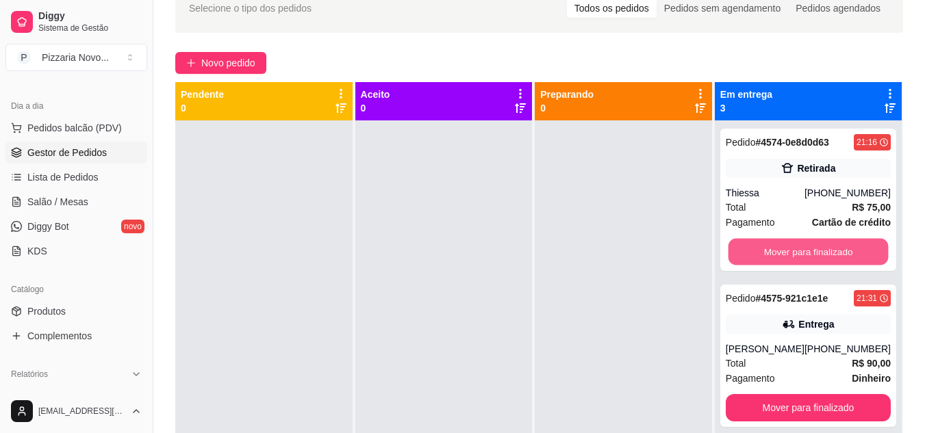
click at [803, 259] on button "Mover para finalizado" at bounding box center [808, 252] width 160 height 27
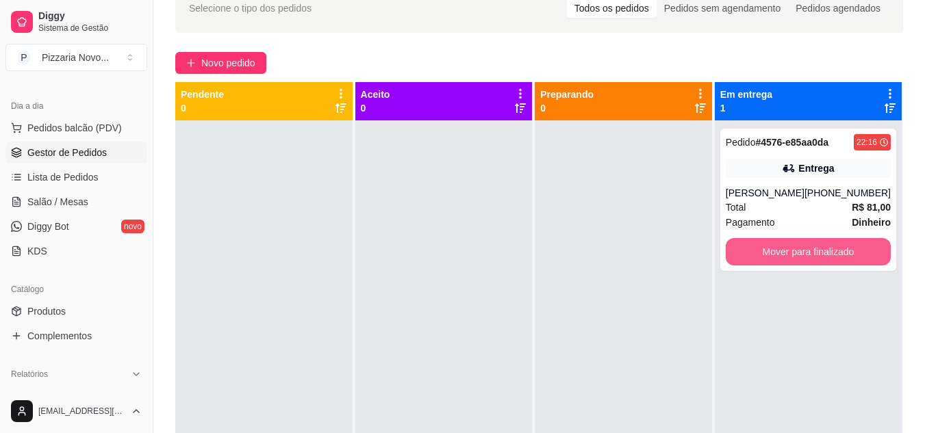
click at [803, 259] on button "Mover para finalizado" at bounding box center [807, 251] width 165 height 27
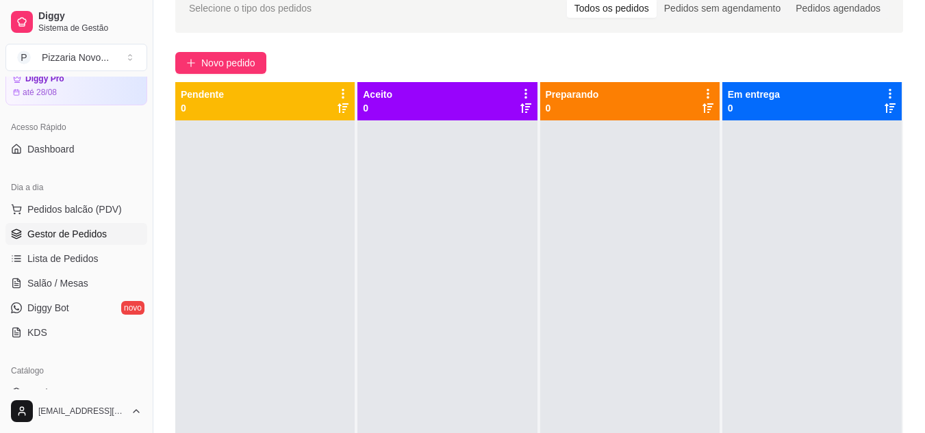
scroll to position [0, 0]
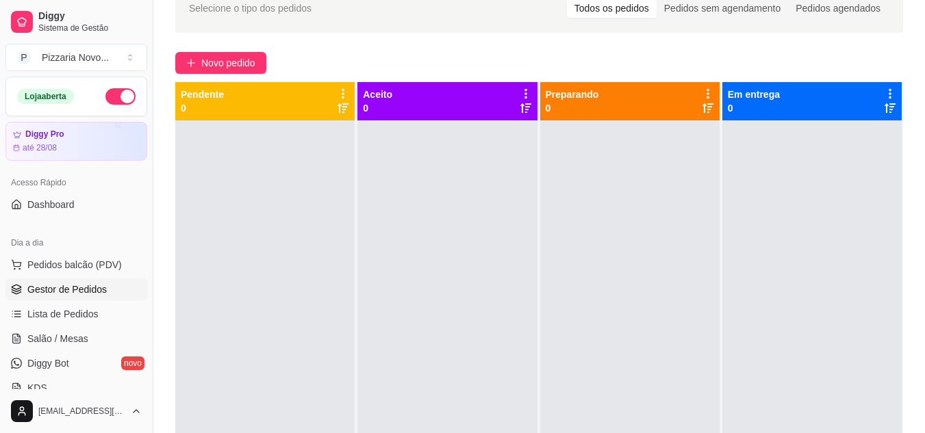
click at [105, 96] on button "button" at bounding box center [120, 96] width 30 height 16
